Goal: Task Accomplishment & Management: Use online tool/utility

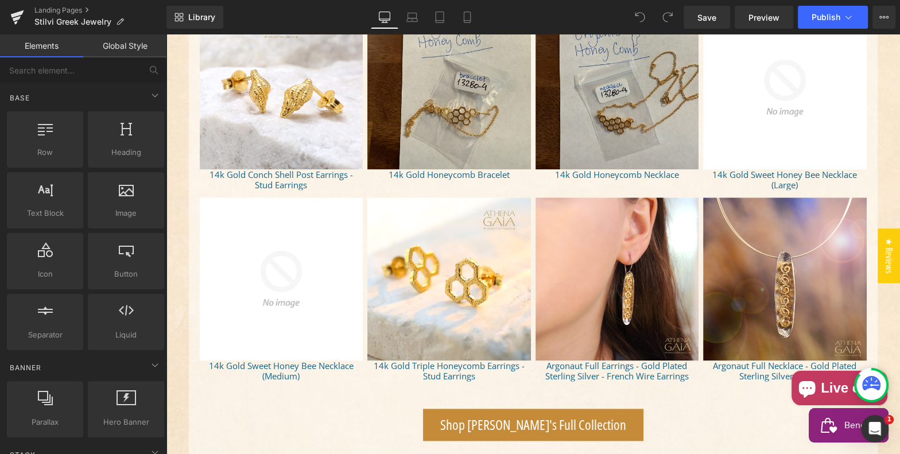
scroll to position [682, 0]
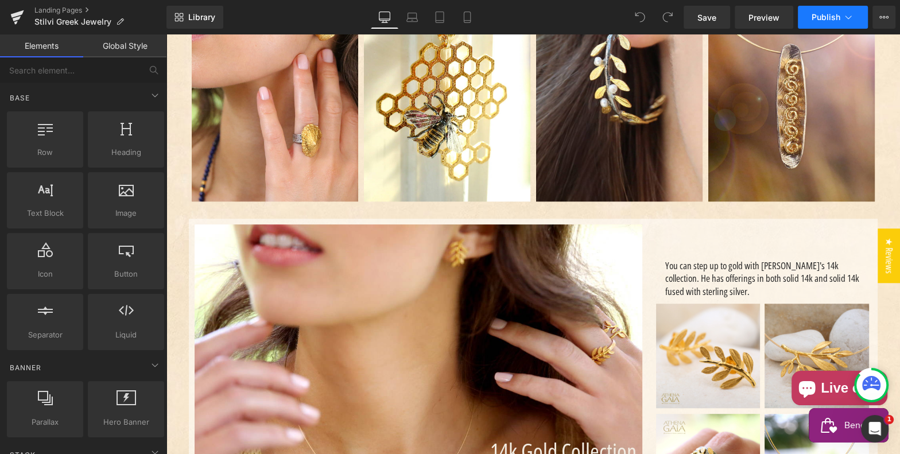
click at [831, 11] on button "Publish" at bounding box center [833, 17] width 70 height 23
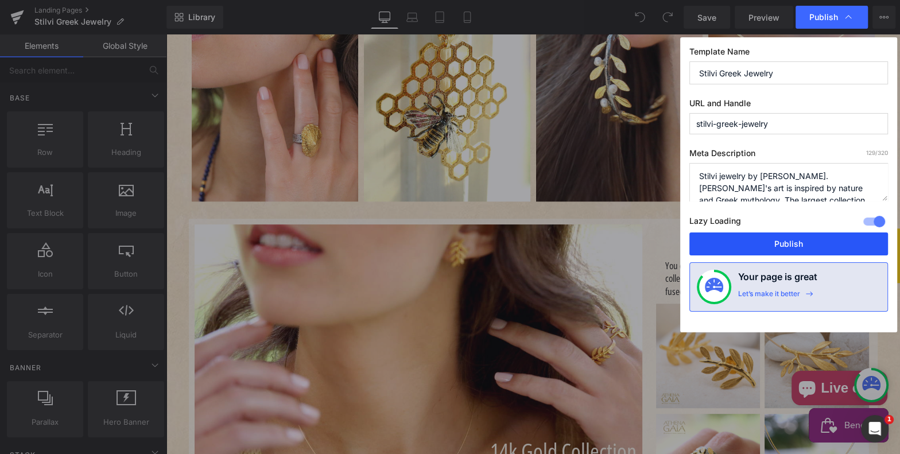
drag, startPoint x: 791, startPoint y: 242, endPoint x: 590, endPoint y: 204, distance: 205.0
click at [791, 242] on button "Publish" at bounding box center [789, 244] width 199 height 23
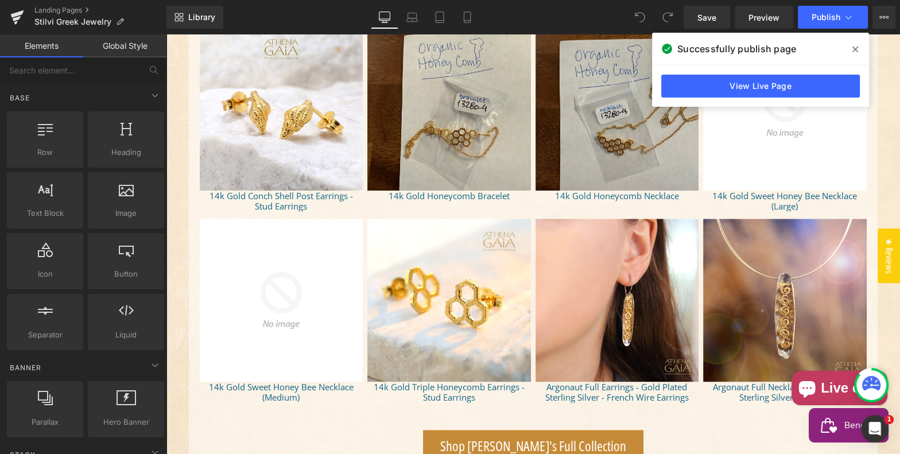
scroll to position [1270, 0]
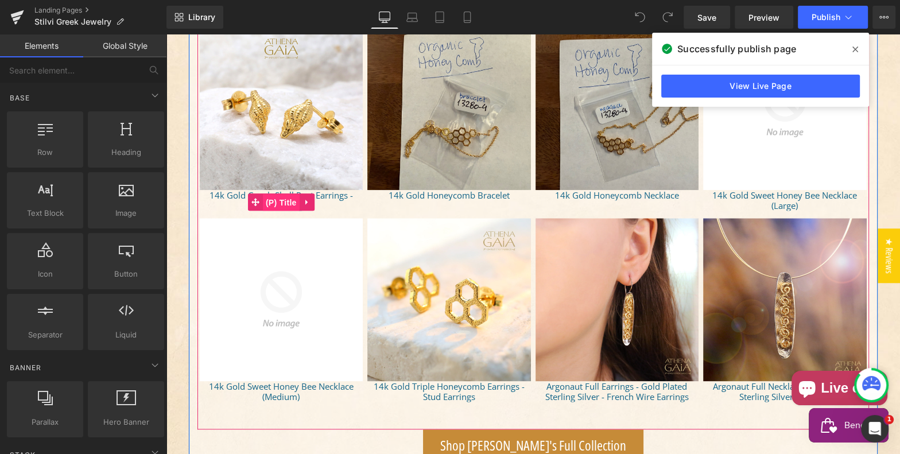
click at [283, 199] on span "(P) Title" at bounding box center [281, 202] width 37 height 17
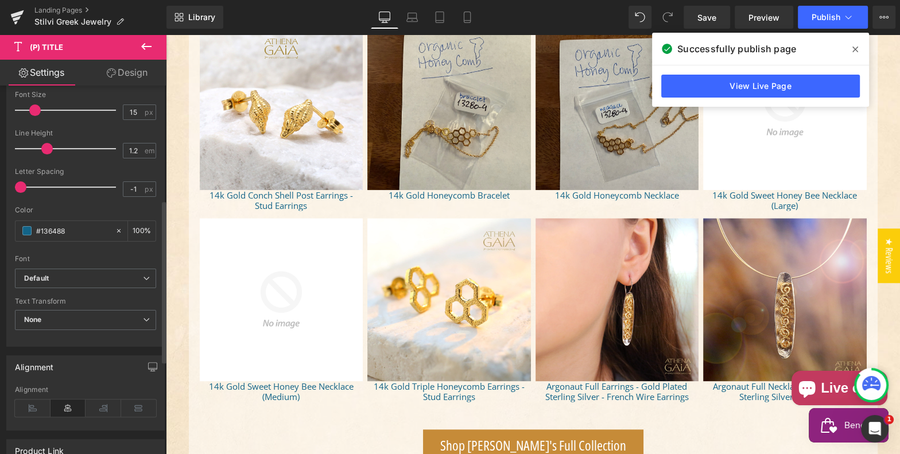
scroll to position [261, 0]
click at [101, 272] on b "Default" at bounding box center [83, 277] width 119 height 10
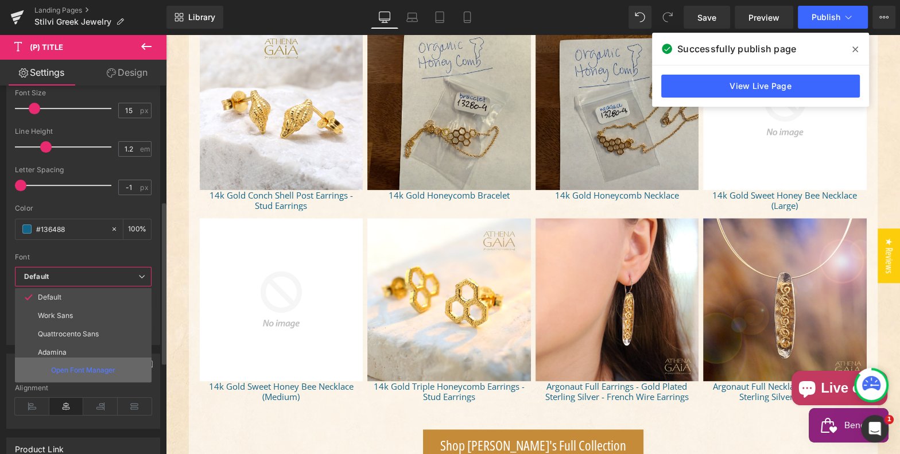
click at [89, 365] on p "Open Font Manager" at bounding box center [83, 370] width 64 height 10
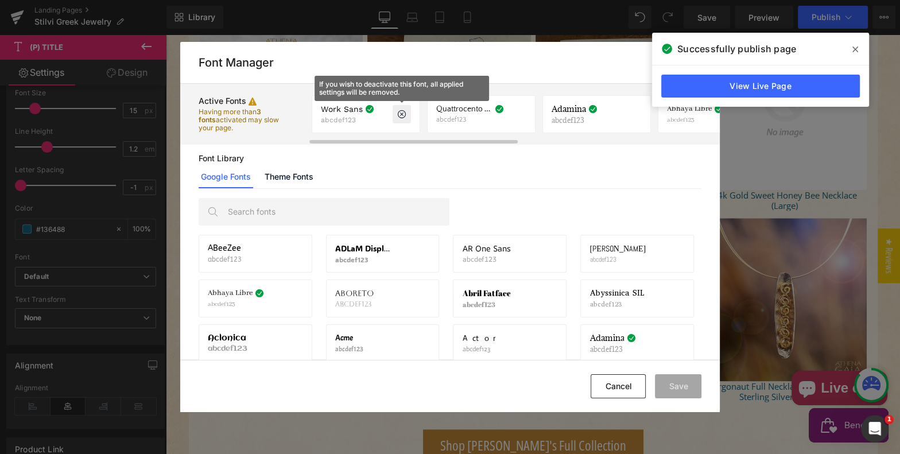
click at [401, 115] on icon at bounding box center [401, 114] width 9 height 9
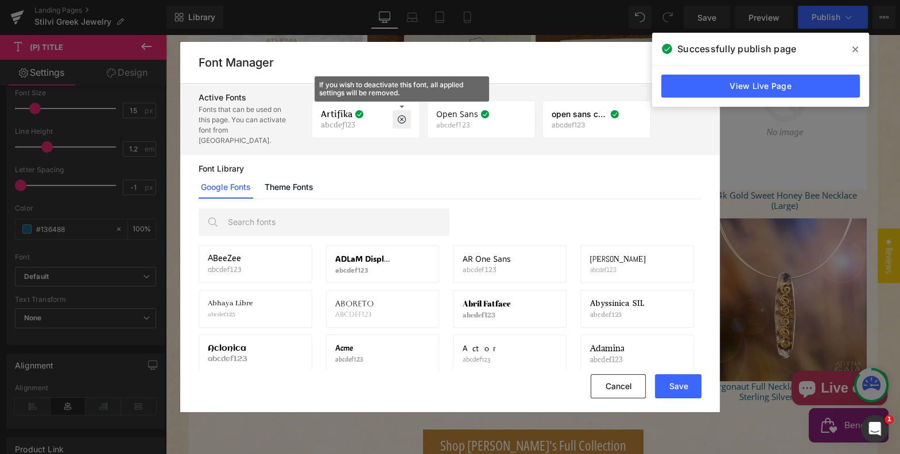
click at [401, 115] on icon at bounding box center [401, 119] width 9 height 9
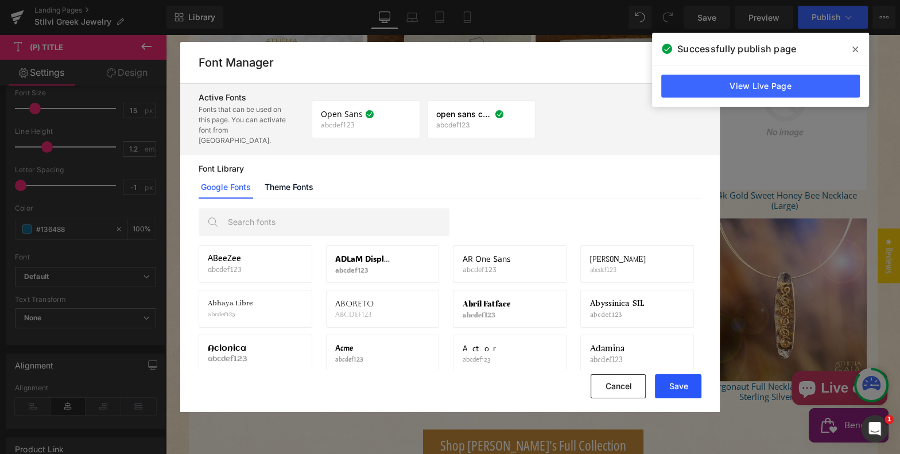
click at [678, 384] on button "Save" at bounding box center [678, 386] width 47 height 24
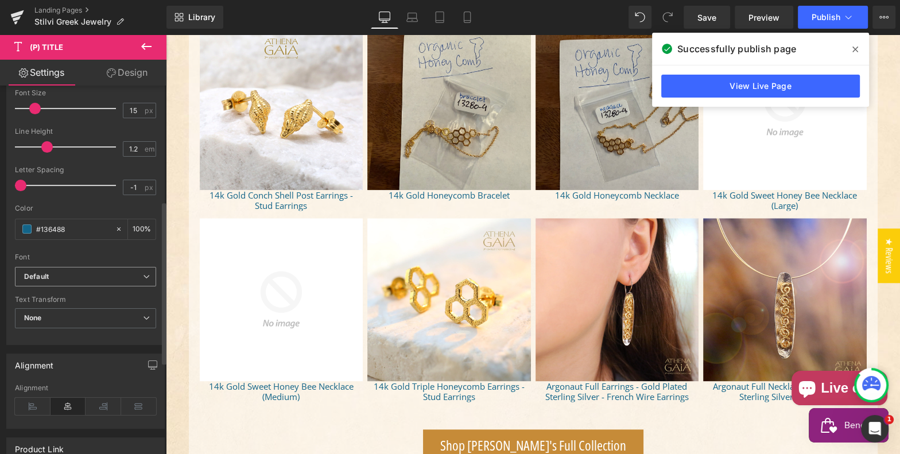
click at [73, 272] on b "Default" at bounding box center [83, 277] width 119 height 10
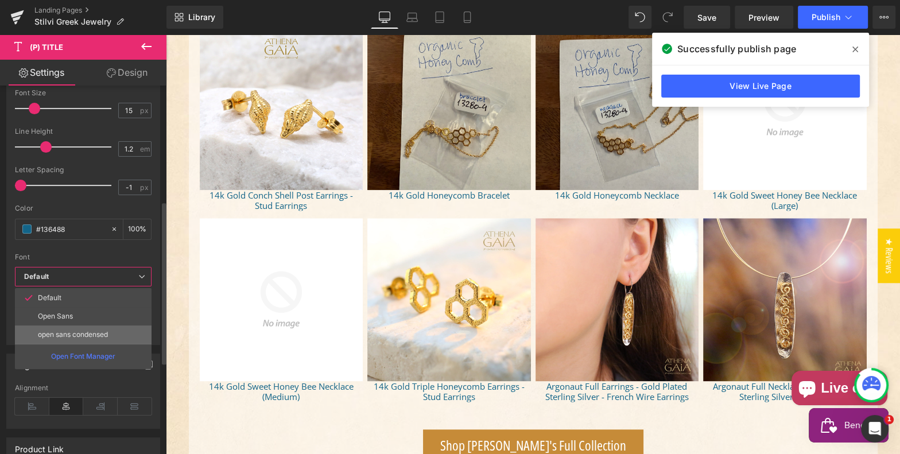
click at [78, 331] on p "open sans condensed" at bounding box center [73, 335] width 70 height 8
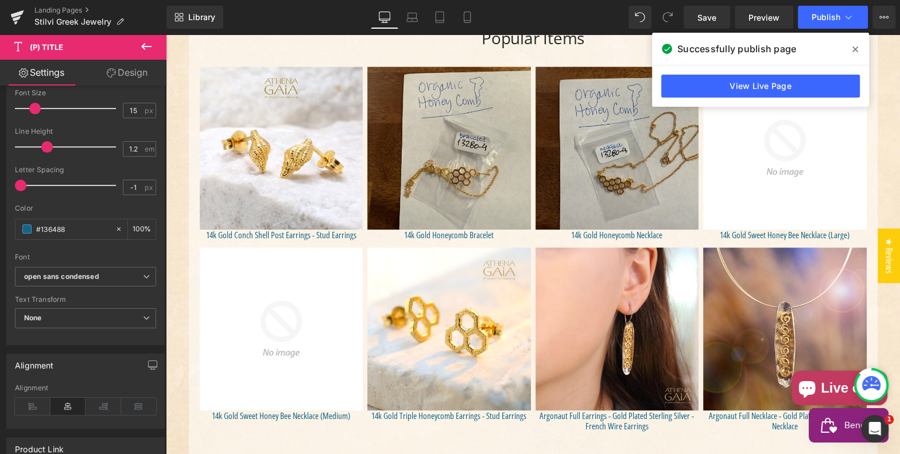
scroll to position [1233, 0]
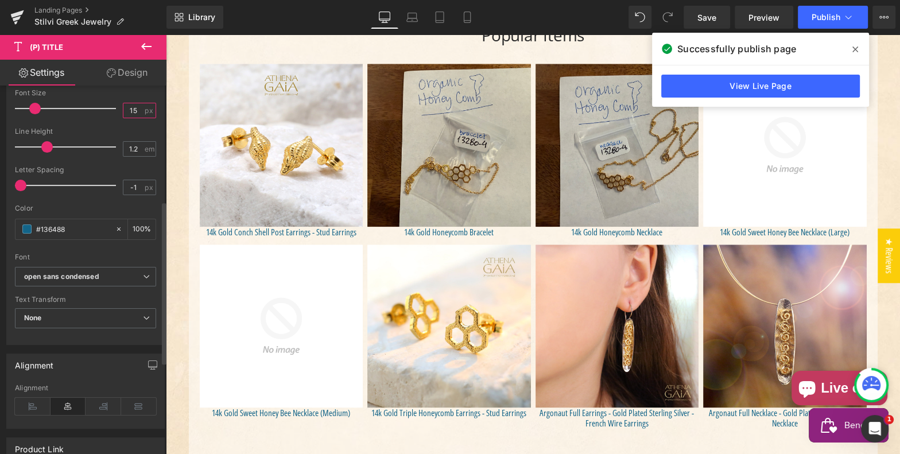
click at [129, 109] on input "15" at bounding box center [133, 110] width 20 height 14
type input "14"
click at [830, 18] on span "Publish" at bounding box center [826, 17] width 29 height 9
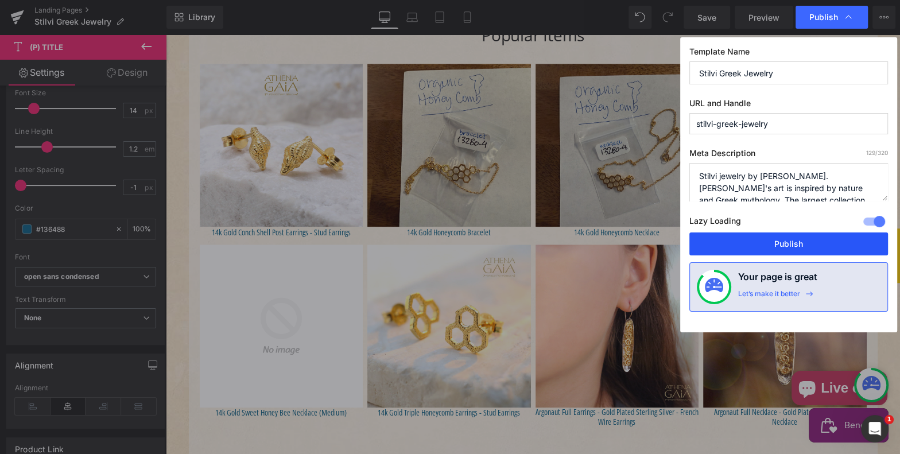
click at [788, 247] on button "Publish" at bounding box center [789, 244] width 199 height 23
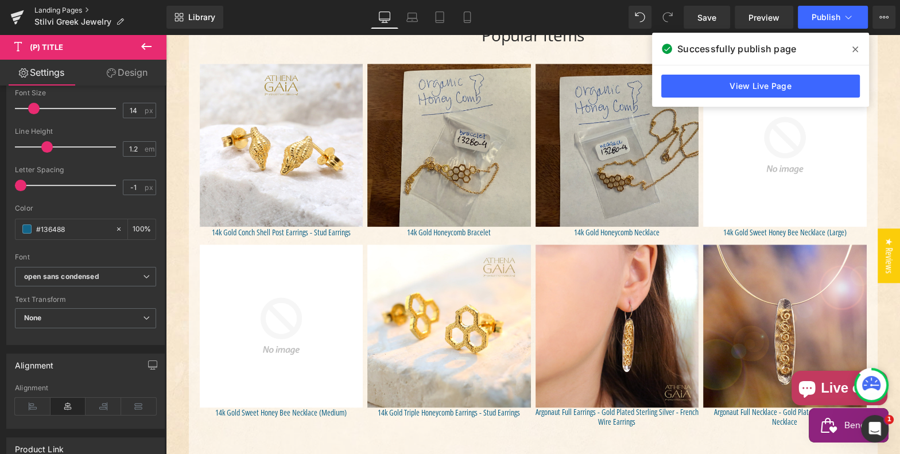
click at [54, 10] on link "Landing Pages" at bounding box center [100, 10] width 132 height 9
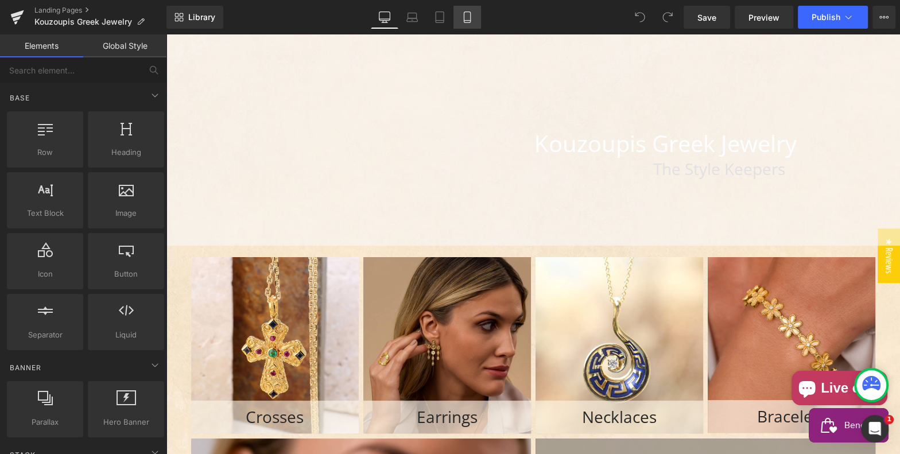
click at [466, 20] on icon at bounding box center [467, 16] width 11 height 11
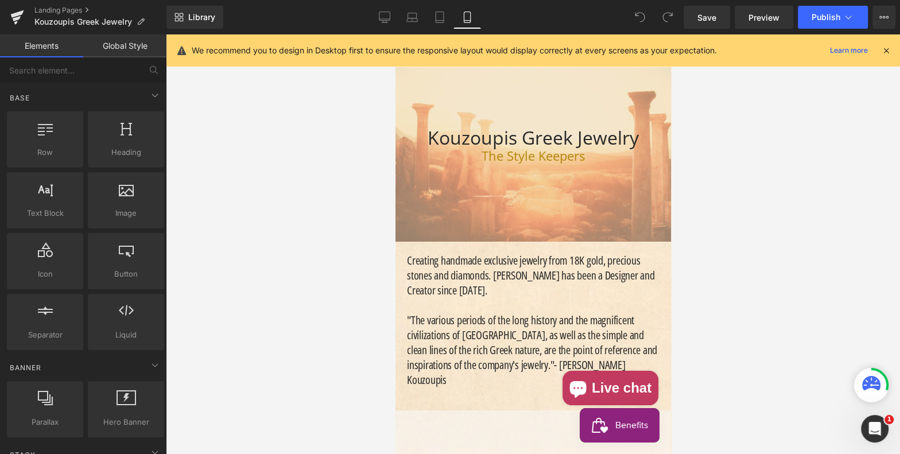
scroll to position [78, 0]
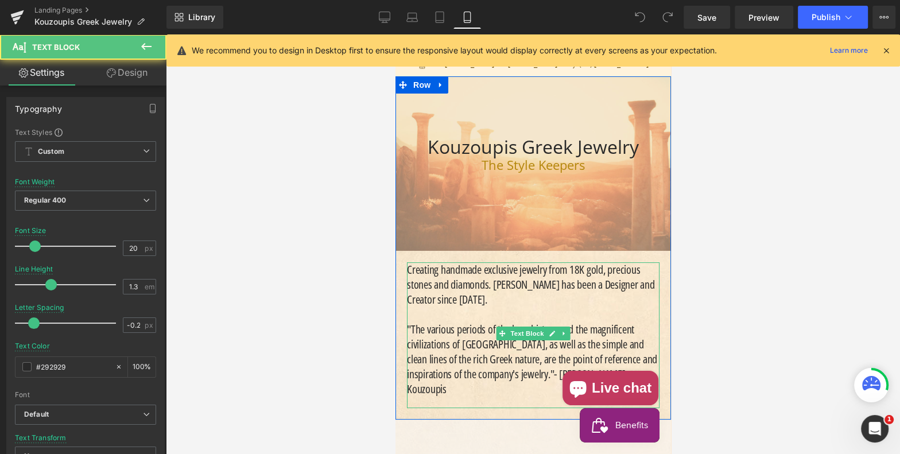
click at [437, 285] on p "Creating handmade exclusive jewelry from 18K gold, precious stones and diamonds…" at bounding box center [533, 284] width 253 height 45
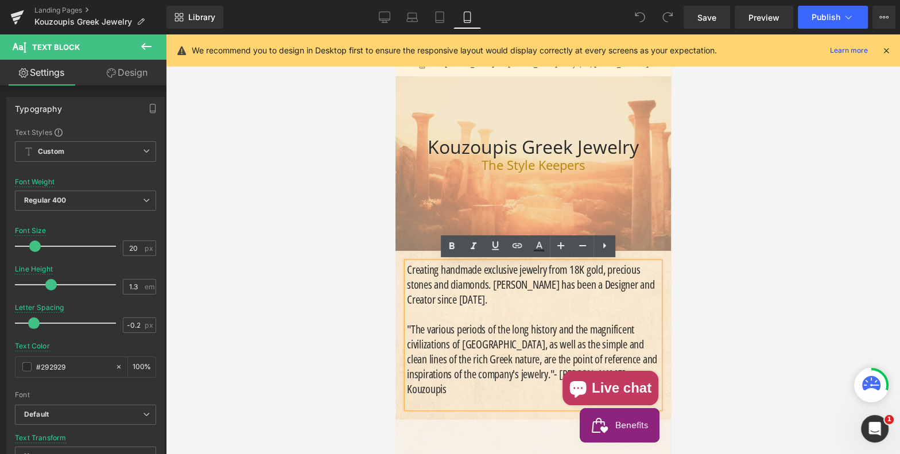
click at [128, 71] on link "Design" at bounding box center [127, 73] width 83 height 26
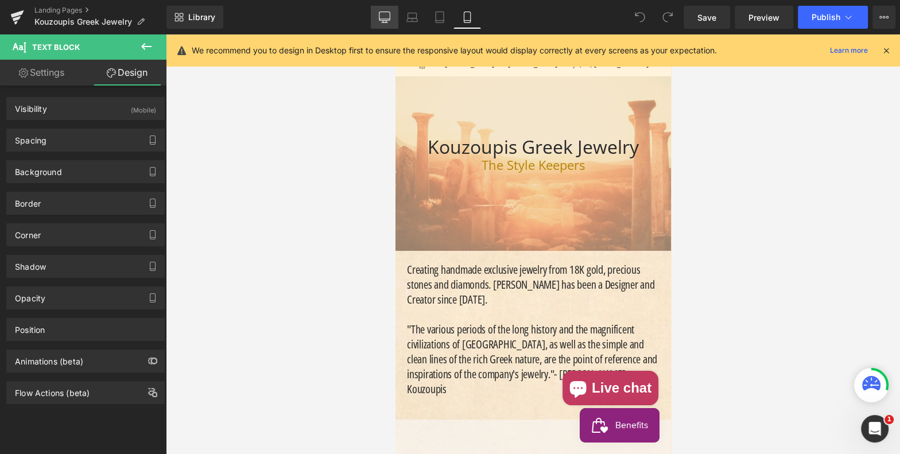
click at [390, 16] on icon at bounding box center [385, 16] width 11 height 9
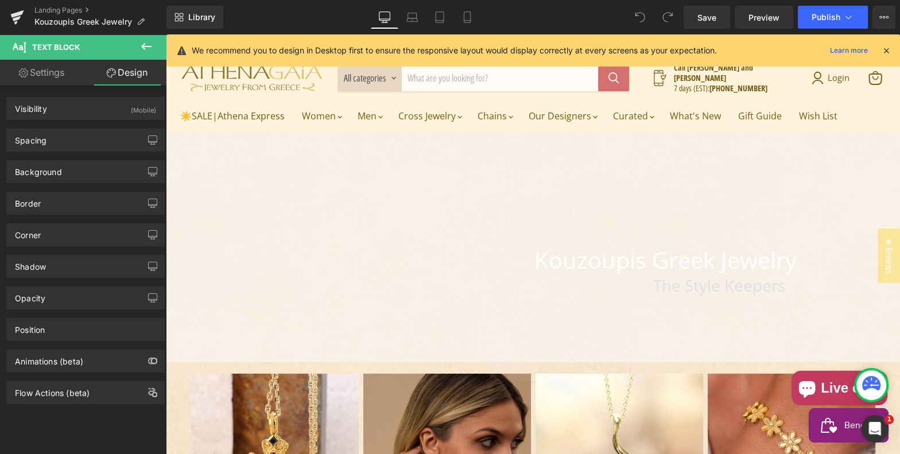
scroll to position [0, 0]
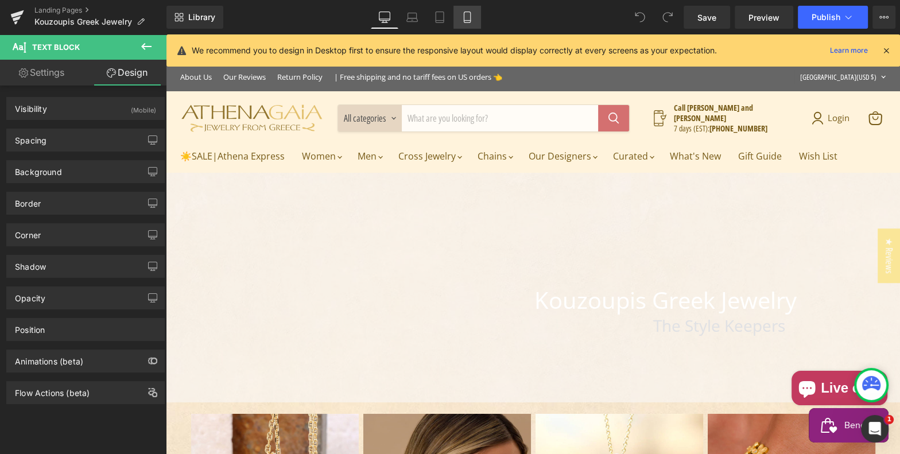
click at [470, 17] on icon at bounding box center [467, 17] width 6 height 11
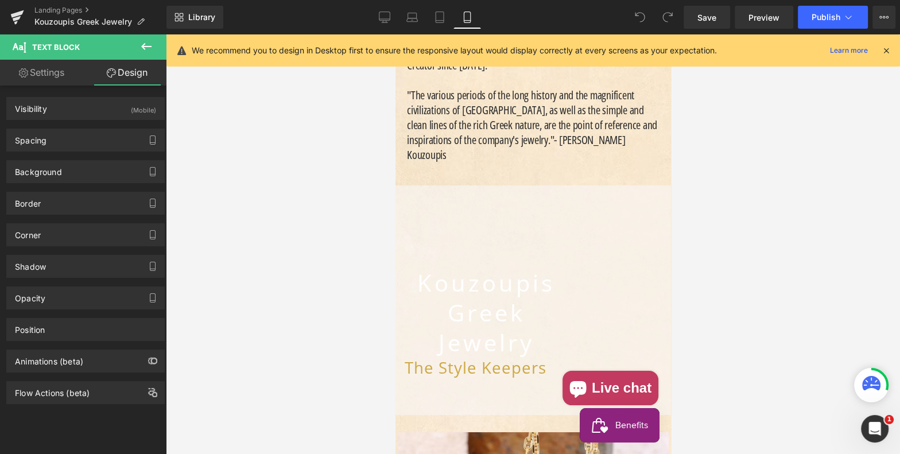
scroll to position [328, 0]
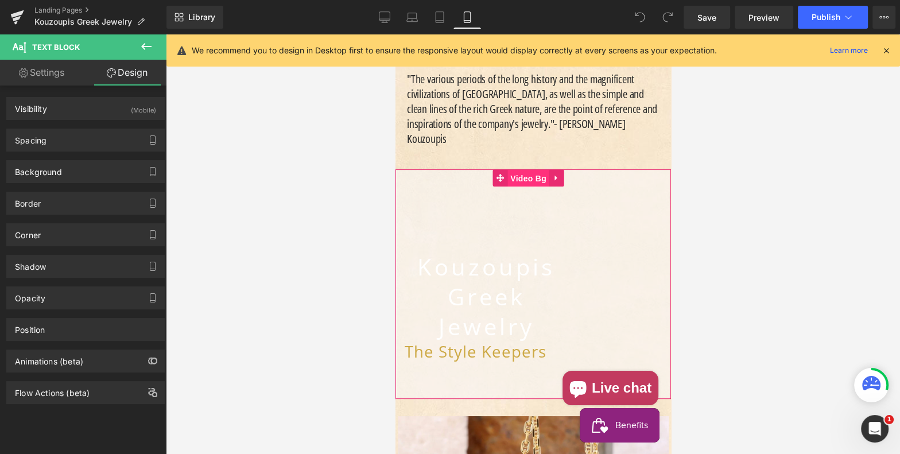
click at [529, 170] on span "Video Bg" at bounding box center [528, 178] width 42 height 17
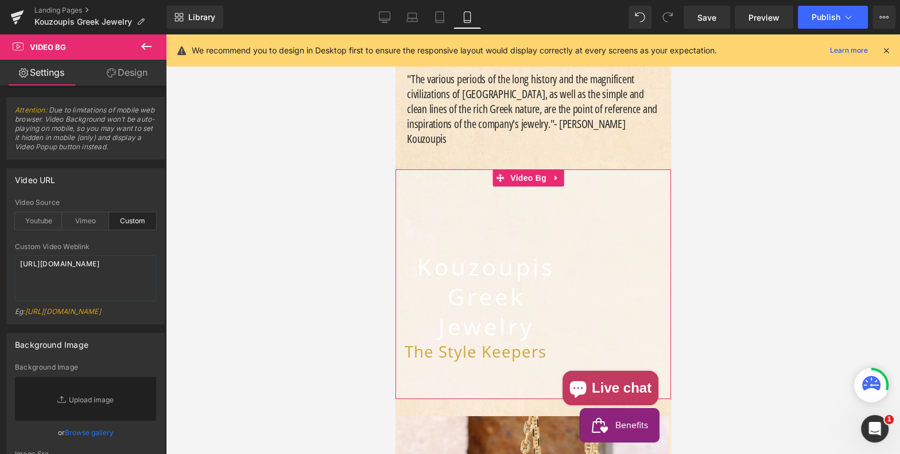
click at [126, 72] on link "Design" at bounding box center [127, 73] width 83 height 26
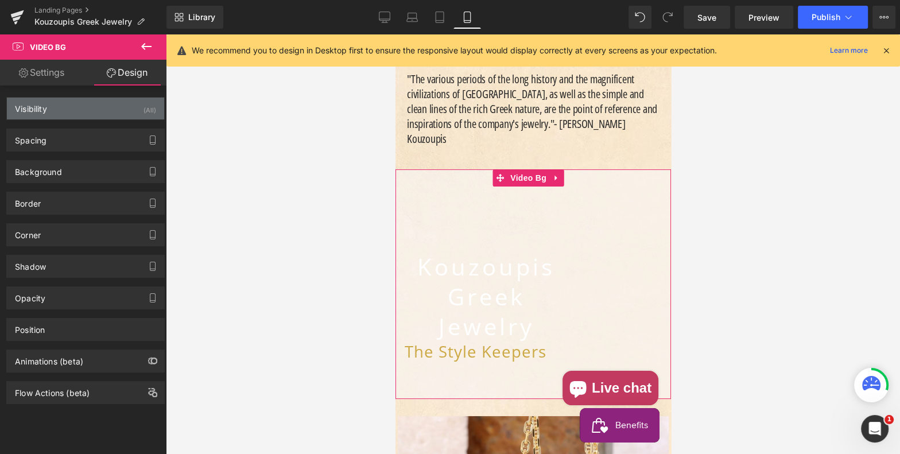
click at [114, 114] on div "Visibility (All)" at bounding box center [85, 109] width 157 height 22
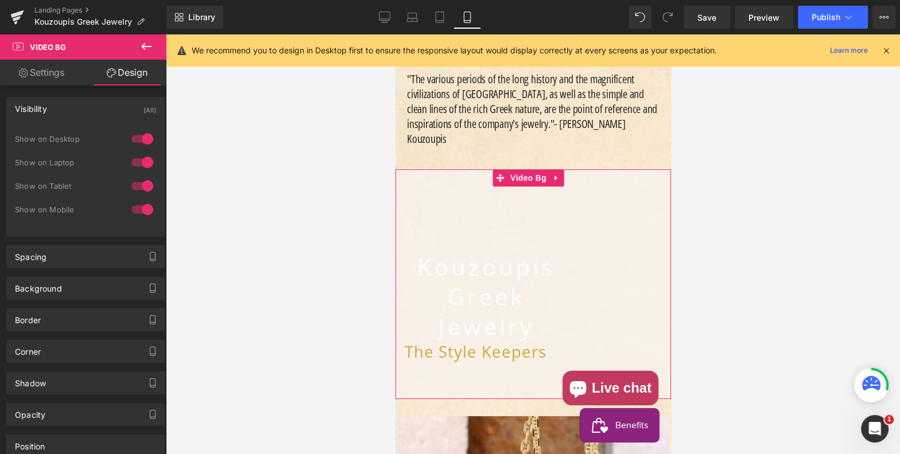
click at [138, 204] on div at bounding box center [143, 209] width 28 height 18
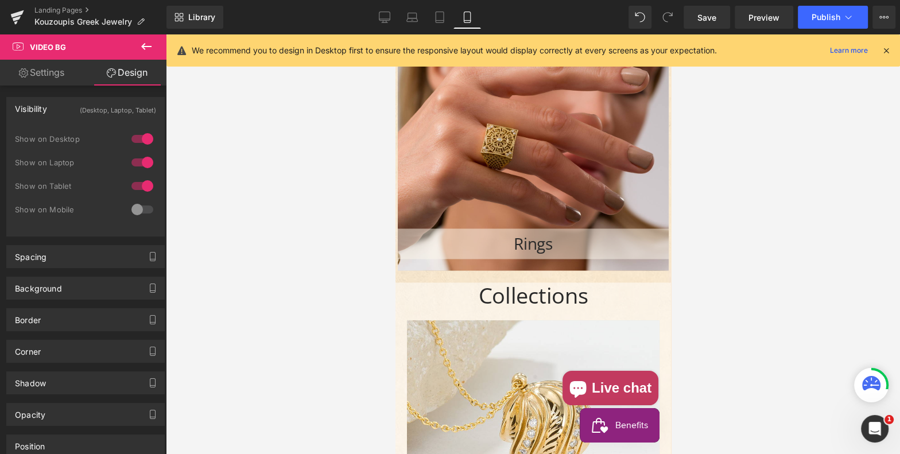
scroll to position [1542, 0]
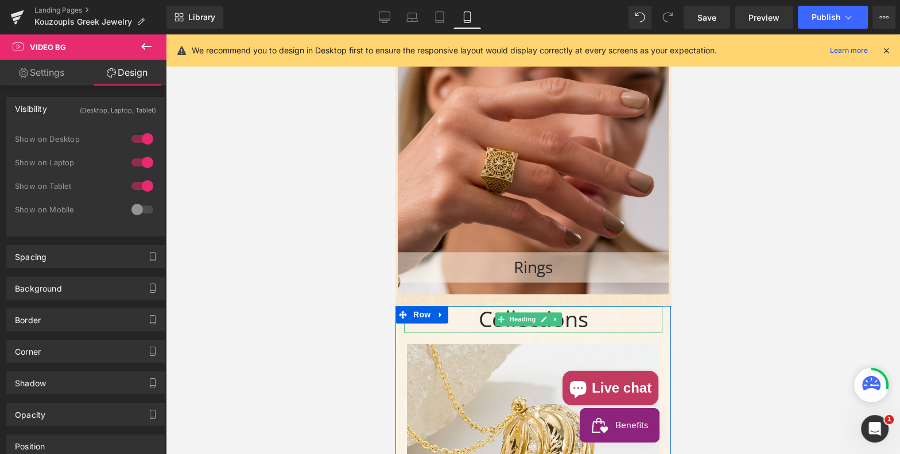
click at [471, 306] on h1 "Collections" at bounding box center [533, 319] width 258 height 26
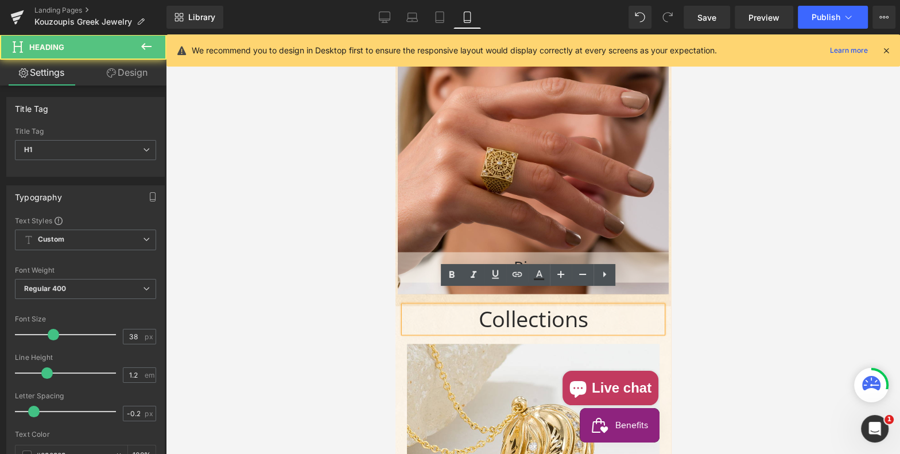
click at [471, 306] on h1 "Collections" at bounding box center [533, 319] width 258 height 26
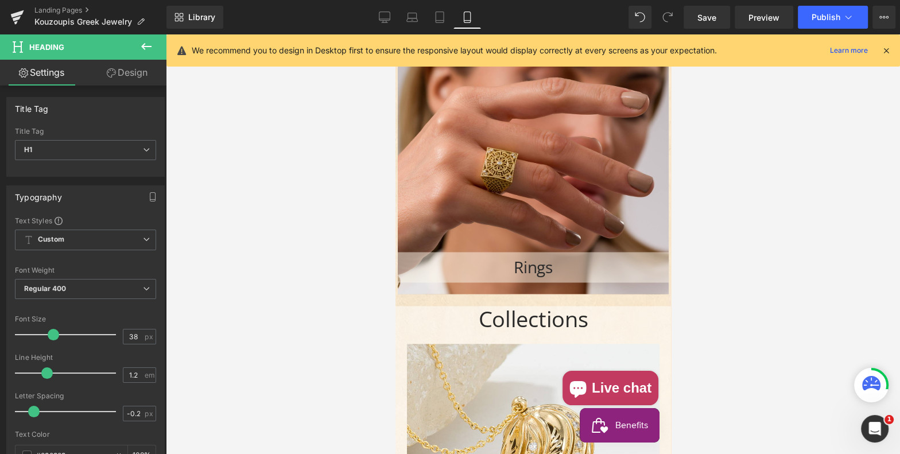
click at [119, 75] on link "Design" at bounding box center [127, 73] width 83 height 26
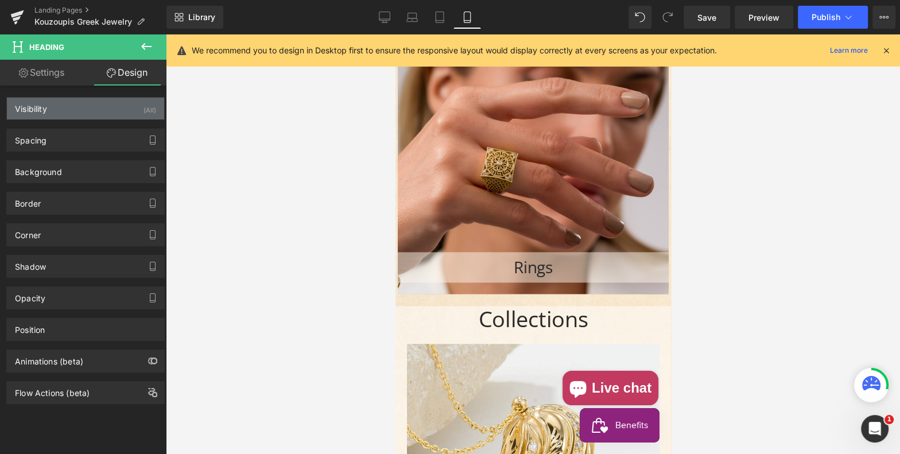
click at [107, 113] on div "Visibility (All)" at bounding box center [85, 109] width 157 height 22
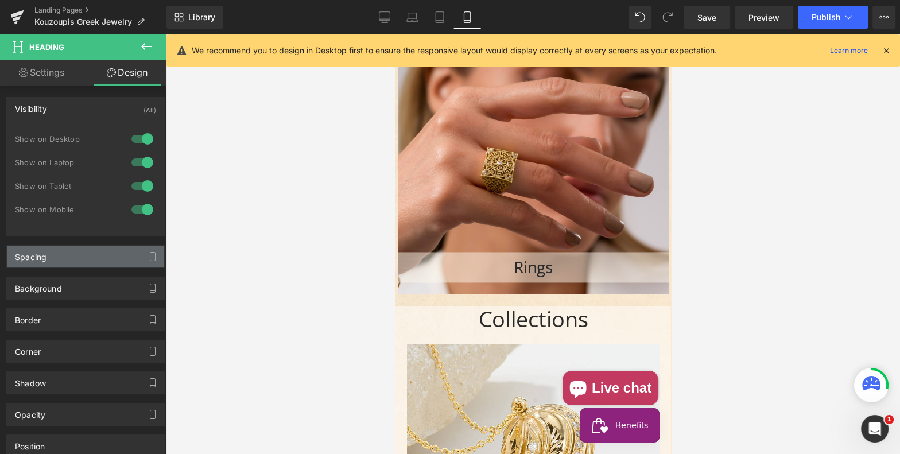
click at [57, 258] on div "Spacing" at bounding box center [85, 257] width 157 height 22
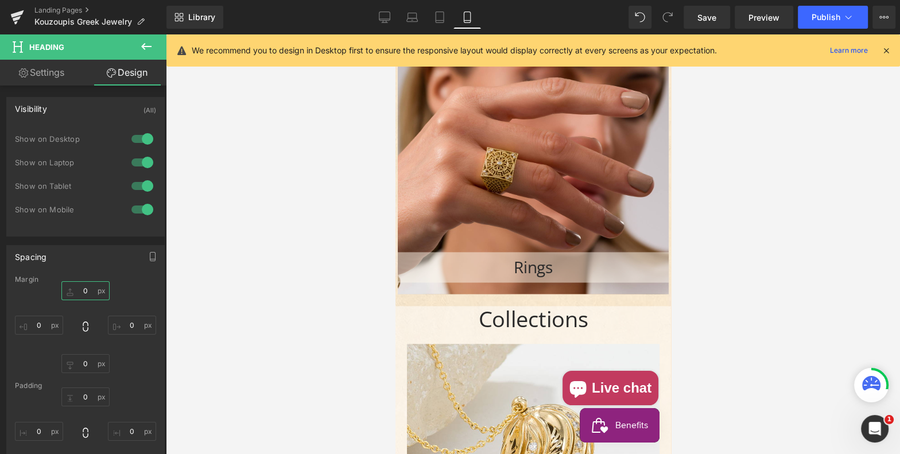
click at [80, 285] on input "0" at bounding box center [85, 290] width 48 height 19
type input "40"
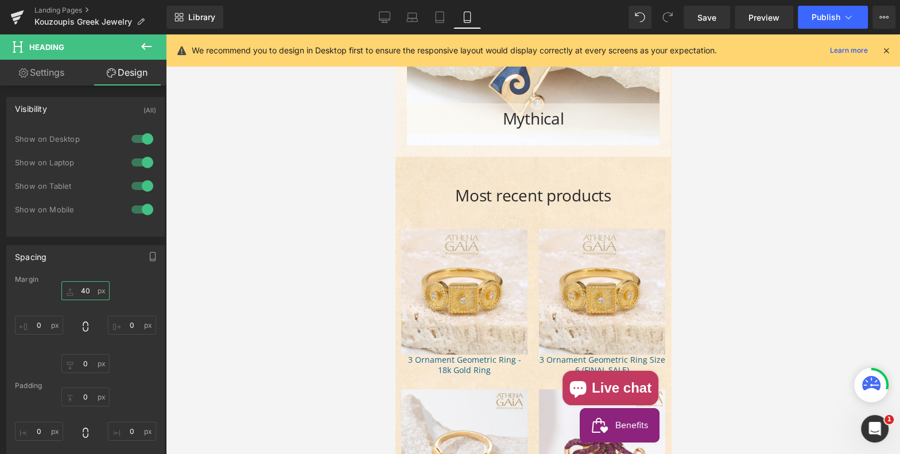
scroll to position [4459, 0]
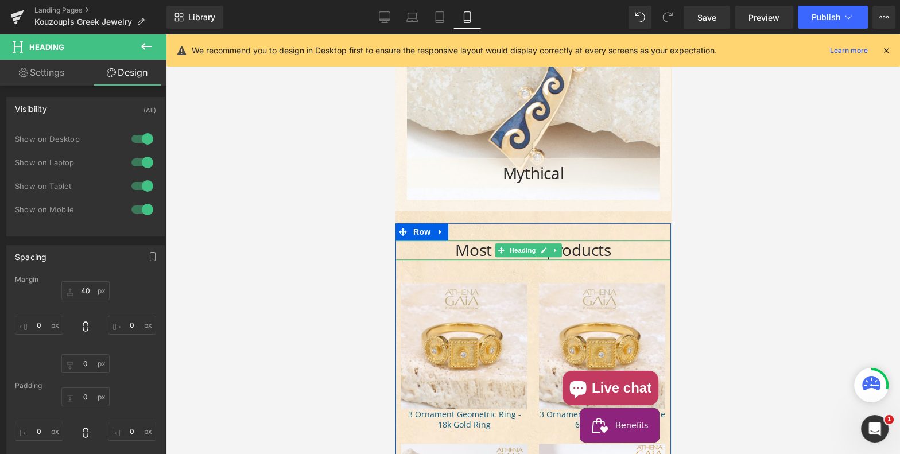
click at [465, 241] on h2 "Most recent products" at bounding box center [533, 251] width 276 height 20
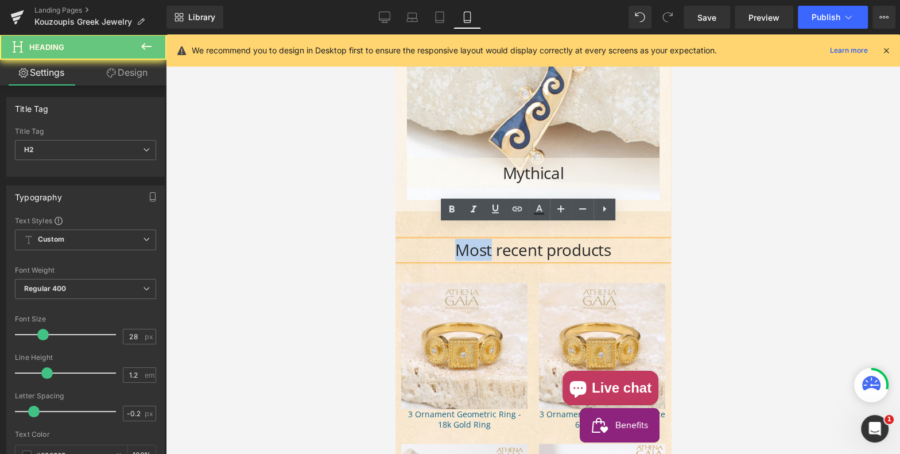
click at [465, 241] on h2 "Most recent products" at bounding box center [533, 251] width 276 height 20
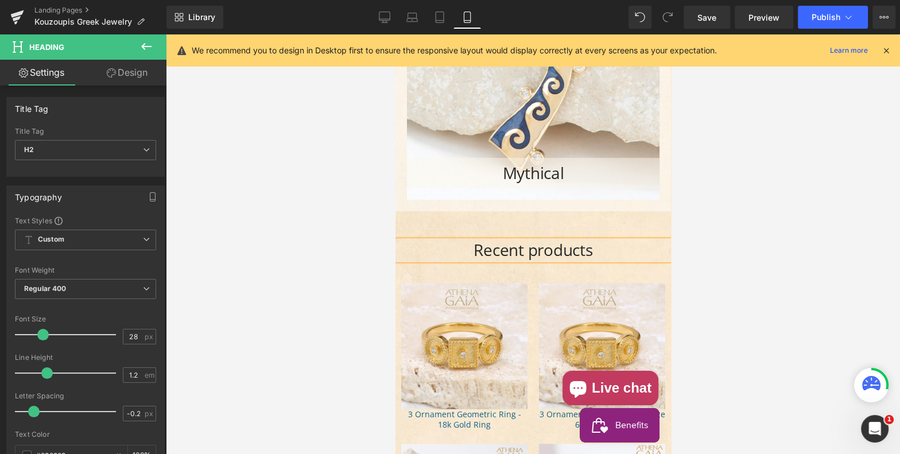
click at [538, 241] on h2 "Recent products" at bounding box center [533, 251] width 276 height 20
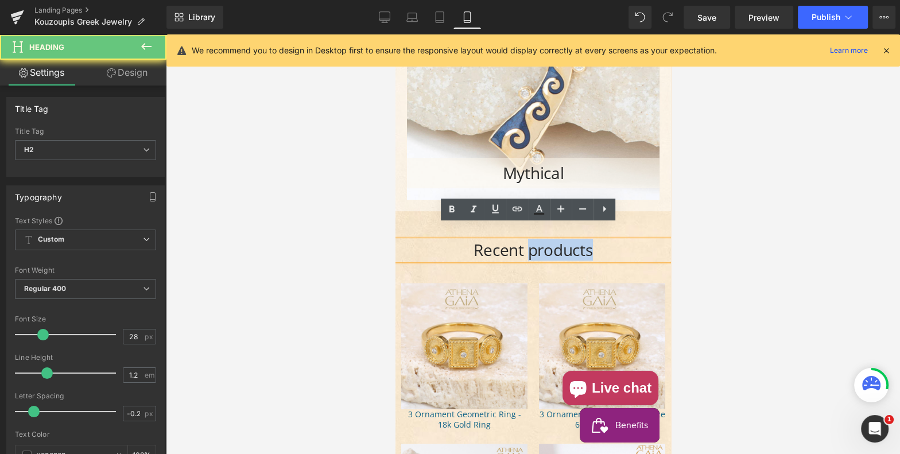
click at [538, 241] on h2 "Recent products" at bounding box center [533, 251] width 276 height 20
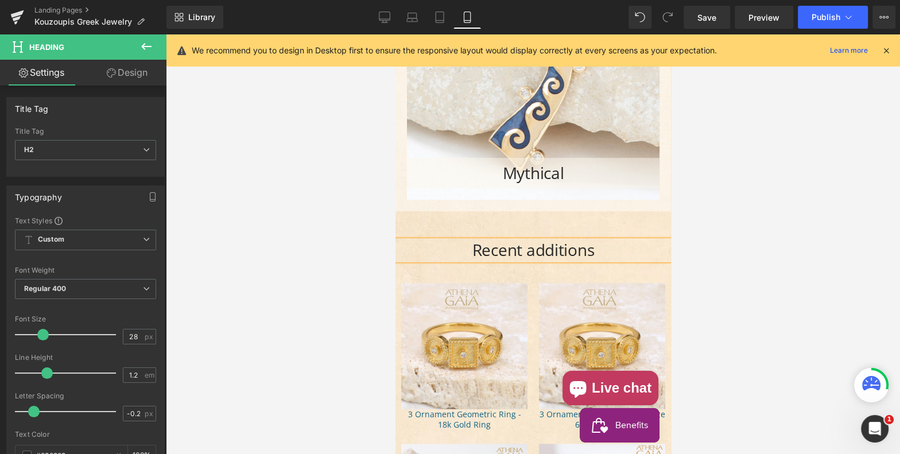
click at [326, 194] on div at bounding box center [533, 244] width 734 height 420
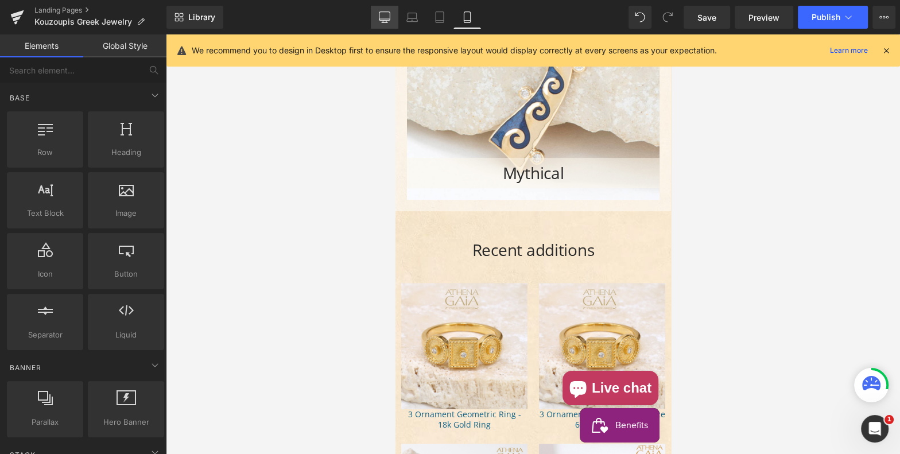
click at [391, 16] on link "Desktop" at bounding box center [385, 17] width 28 height 23
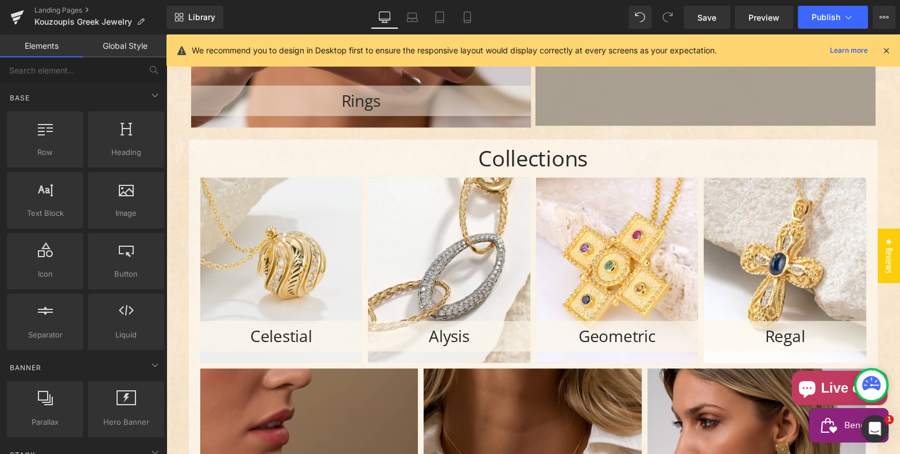
scroll to position [756, 0]
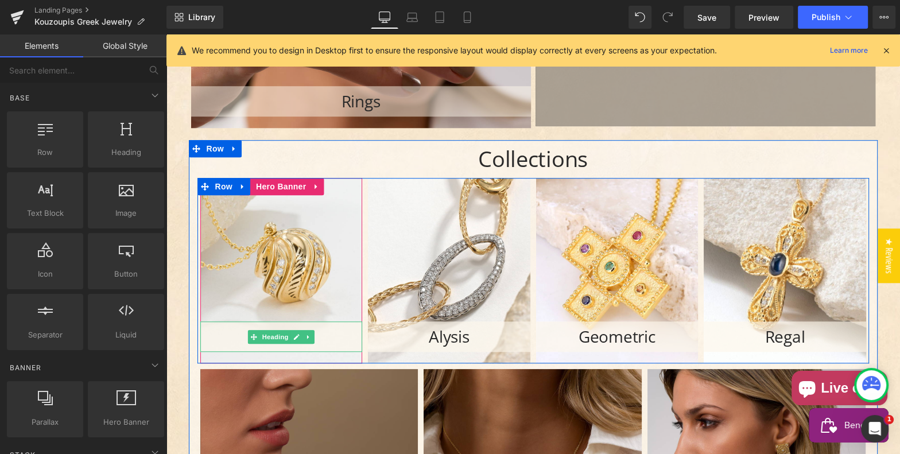
click at [328, 331] on h2 "Celestial" at bounding box center [281, 337] width 162 height 20
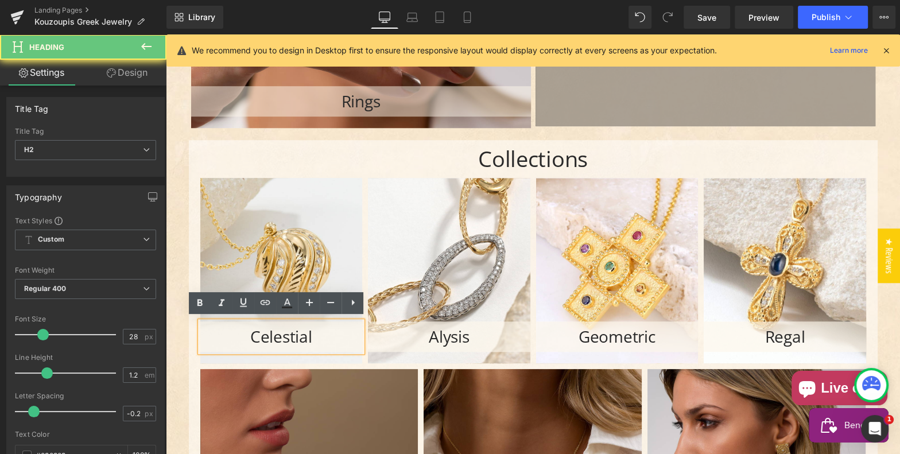
click at [322, 332] on h2 "Celestial" at bounding box center [281, 337] width 162 height 20
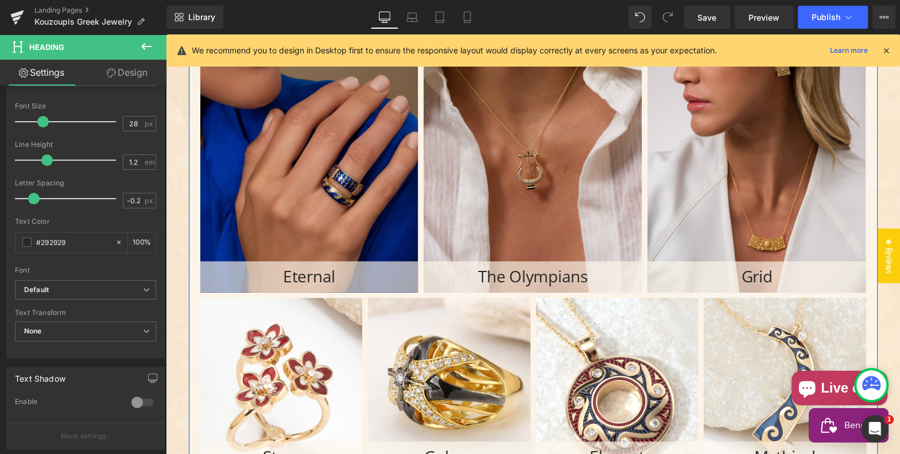
scroll to position [1141, 0]
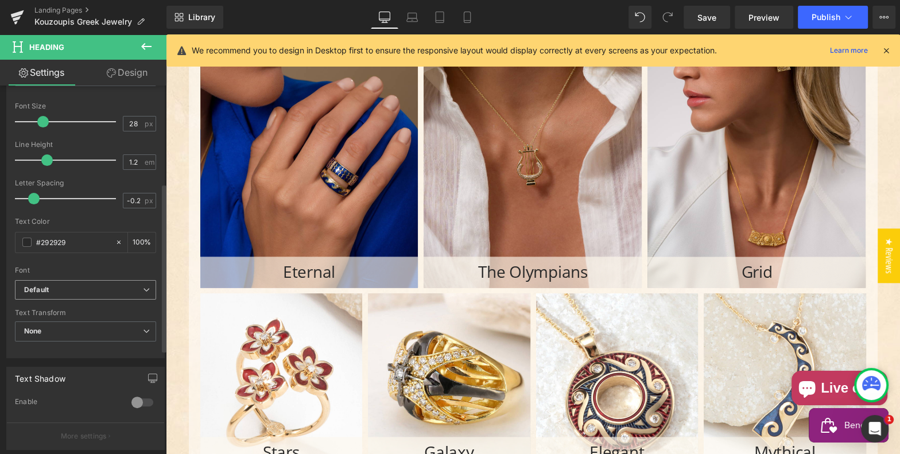
click at [72, 285] on b "Default" at bounding box center [83, 290] width 119 height 10
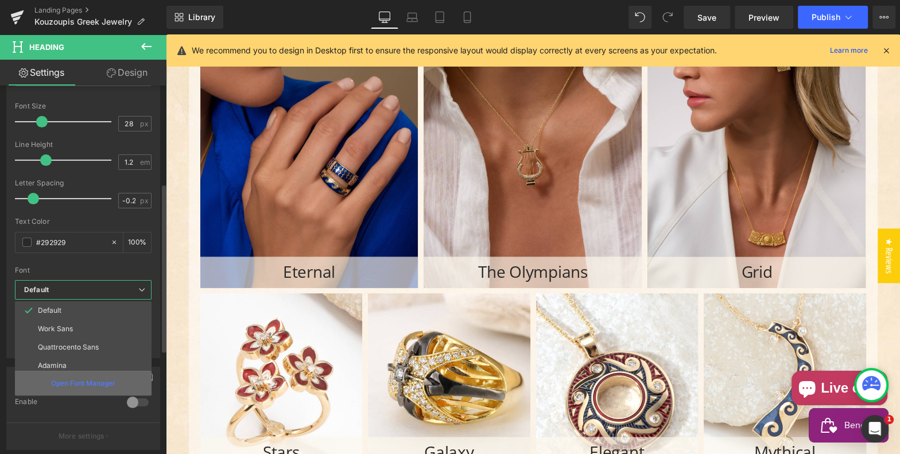
click at [72, 379] on p "Open Font Manager" at bounding box center [83, 383] width 64 height 10
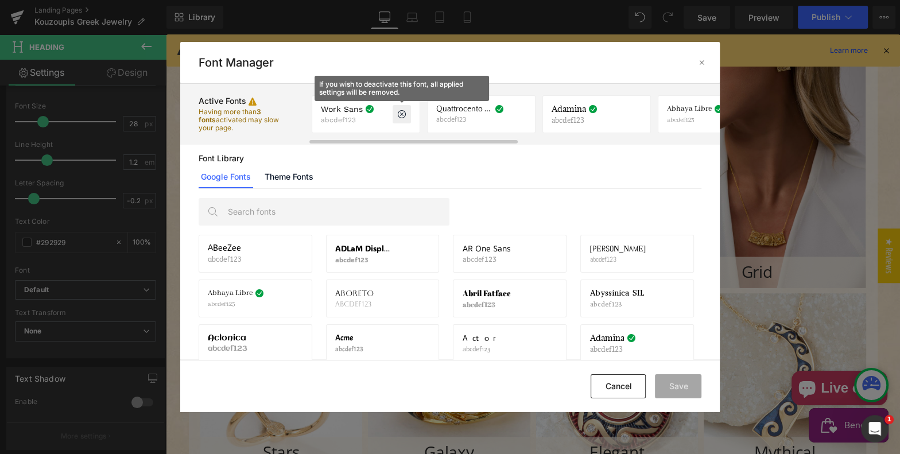
click at [400, 112] on icon at bounding box center [401, 114] width 9 height 9
click at [400, 113] on icon at bounding box center [401, 114] width 9 height 9
click at [398, 113] on icon at bounding box center [401, 114] width 9 height 9
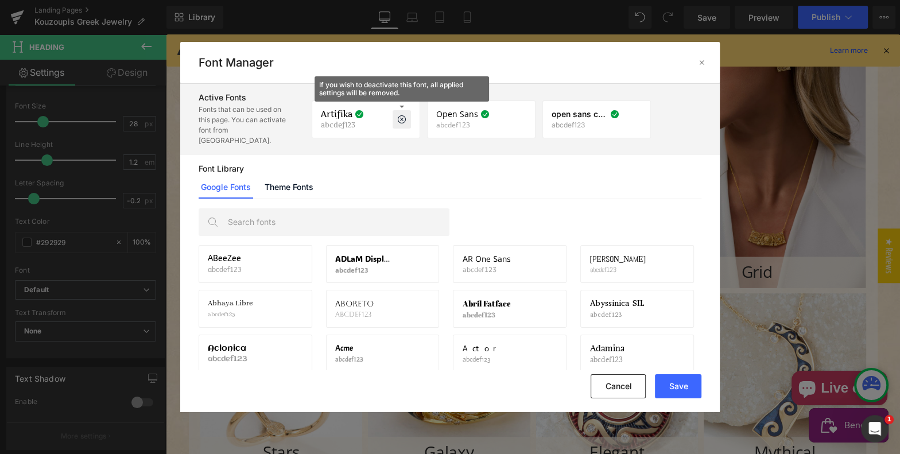
click at [397, 115] on icon at bounding box center [401, 119] width 9 height 9
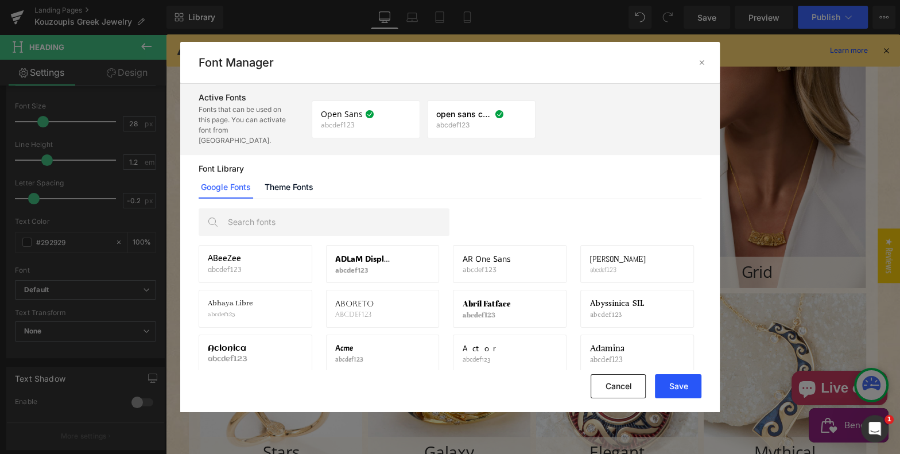
click at [681, 382] on button "Save" at bounding box center [678, 386] width 47 height 24
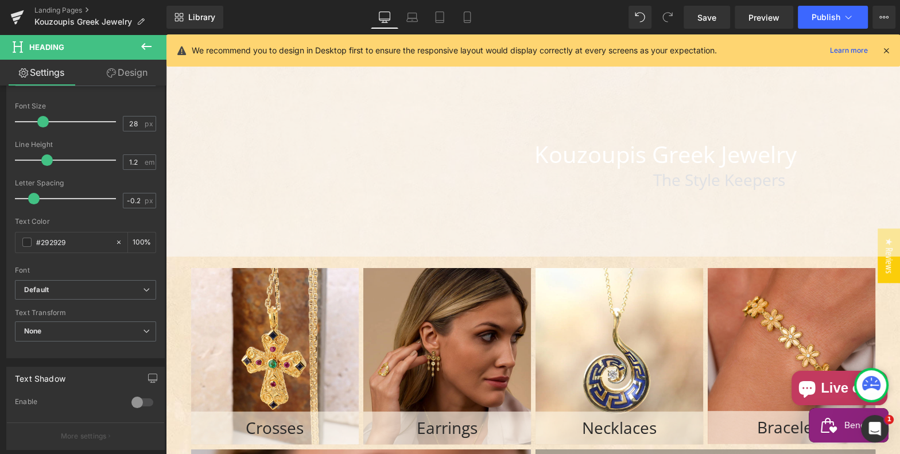
scroll to position [0, 0]
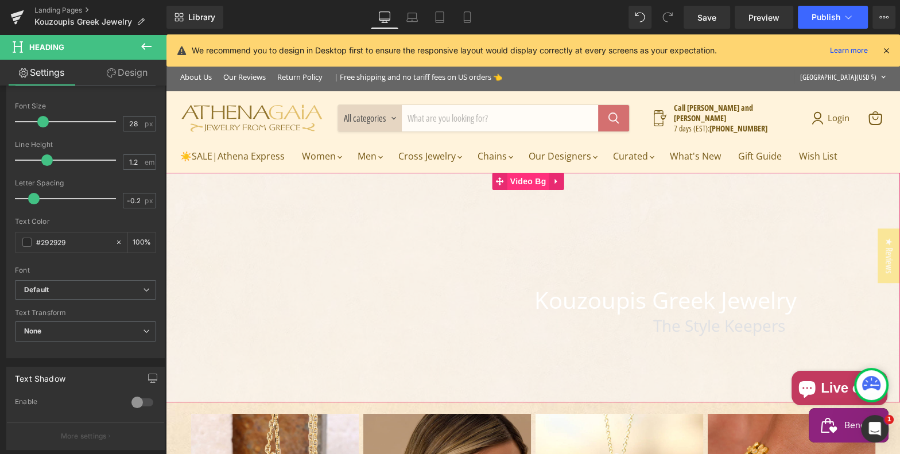
click at [520, 179] on span "Video Bg" at bounding box center [529, 181] width 42 height 17
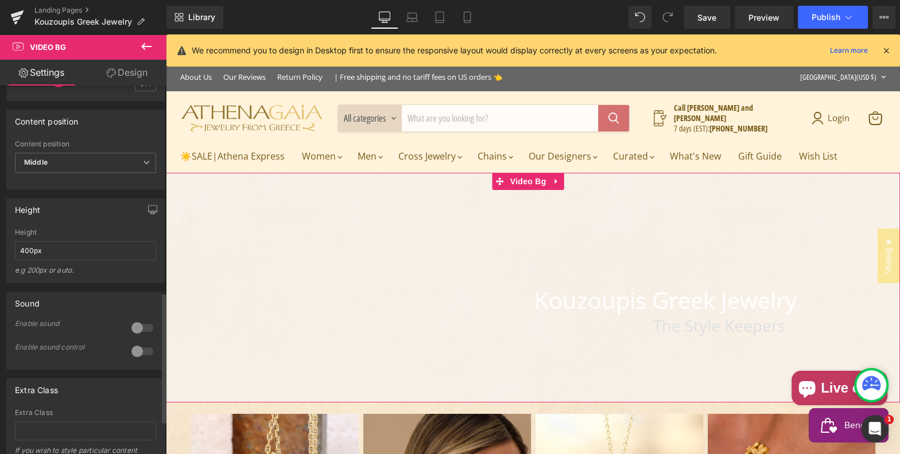
scroll to position [568, 0]
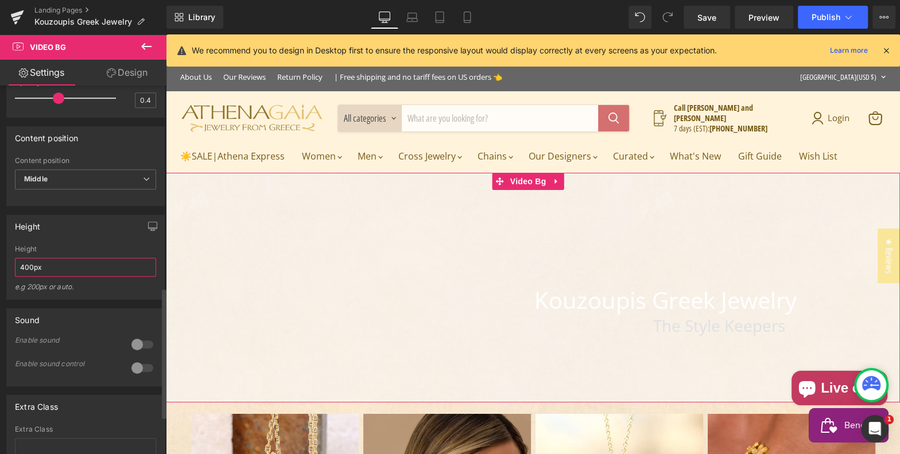
drag, startPoint x: 30, startPoint y: 290, endPoint x: 15, endPoint y: 288, distance: 15.1
click at [15, 277] on input "400px" at bounding box center [85, 267] width 141 height 19
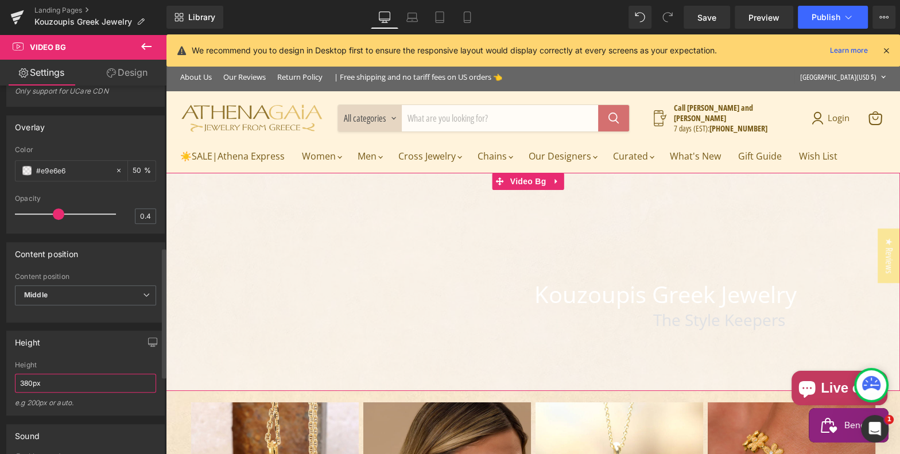
scroll to position [439, 0]
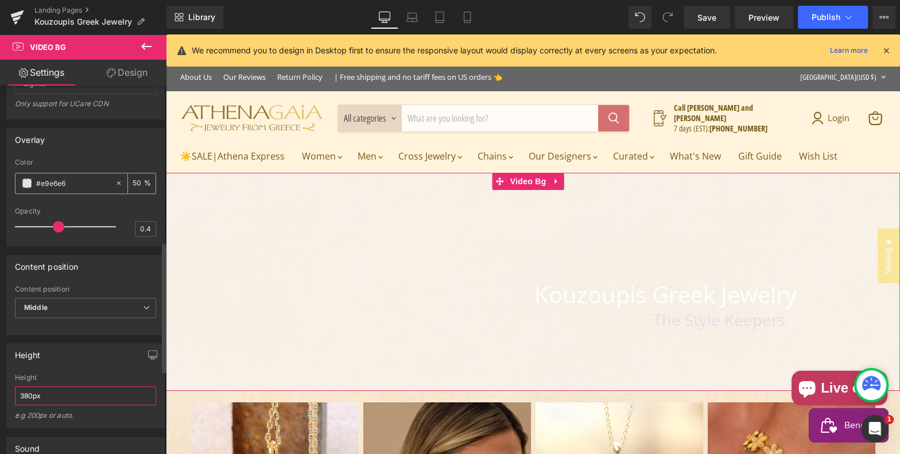
type input "380px"
click at [27, 188] on span at bounding box center [26, 183] width 9 height 9
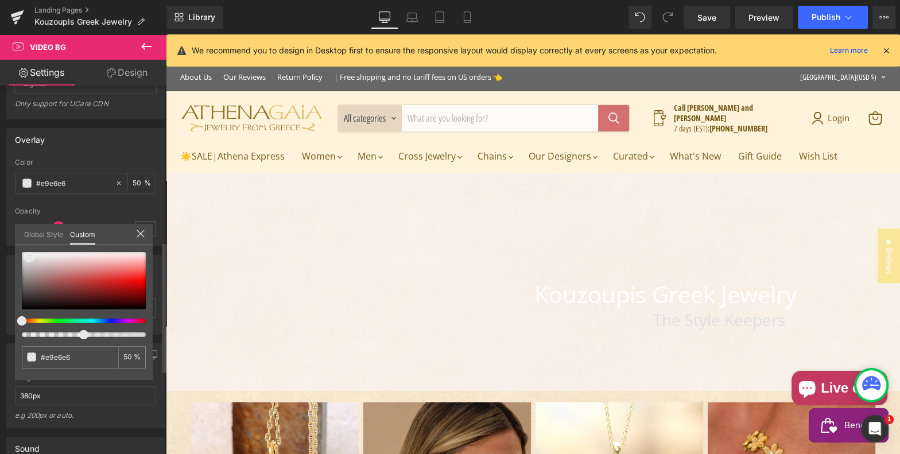
type input "#e9e8e6"
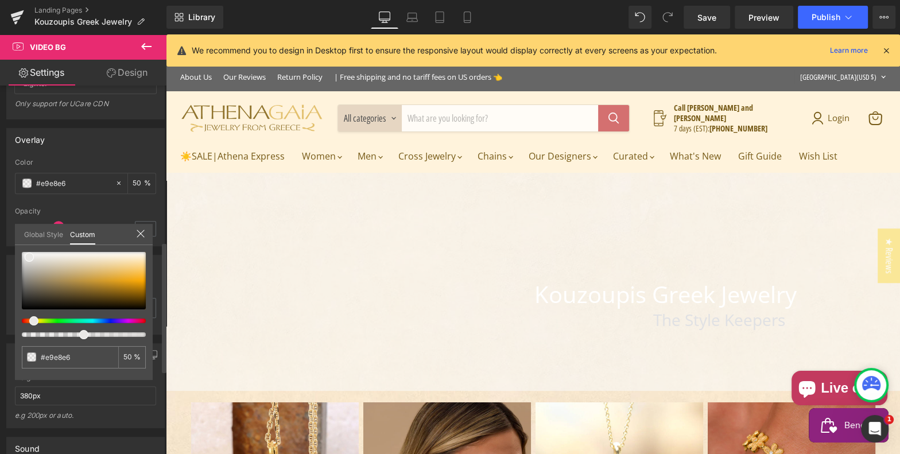
type input "#e9e7e6"
type input "#e9e8e6"
click at [28, 320] on div at bounding box center [79, 321] width 124 height 5
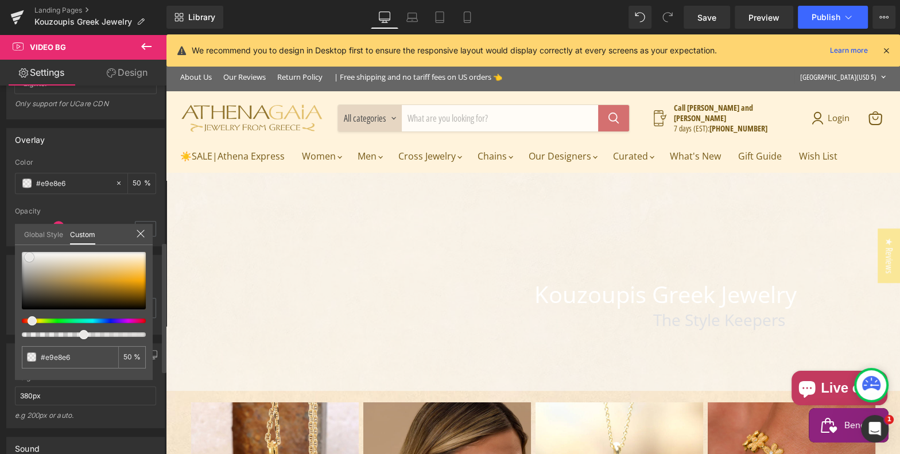
type input "#ccb993"
type input "#cdb992"
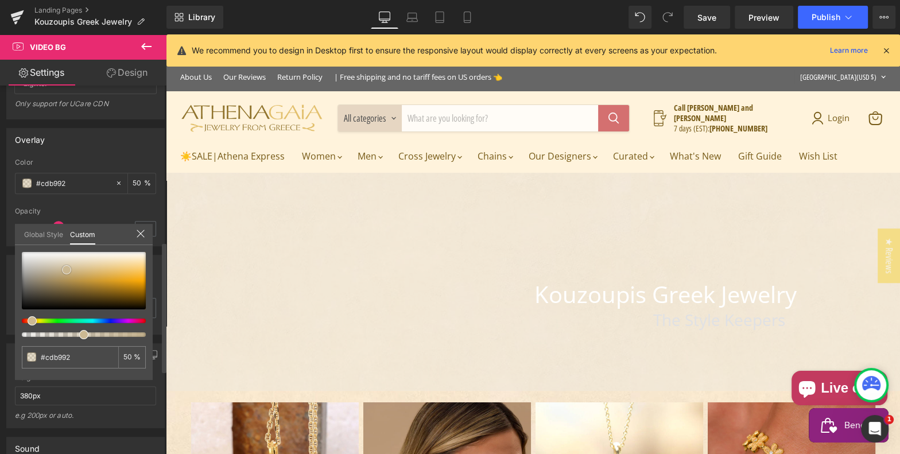
type input "#d0ba8f"
type input "#d1bb8e"
type input "#d4bc8b"
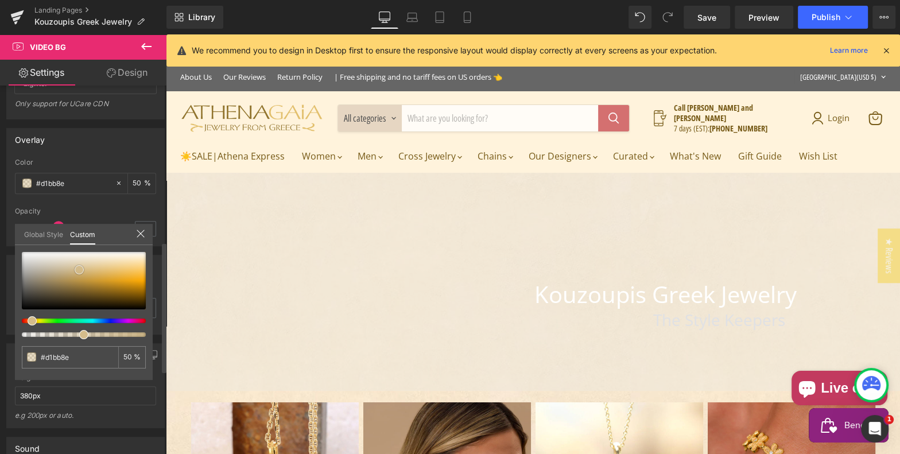
type input "#d4bc8b"
type input "#d2b987"
type input "#d3b882"
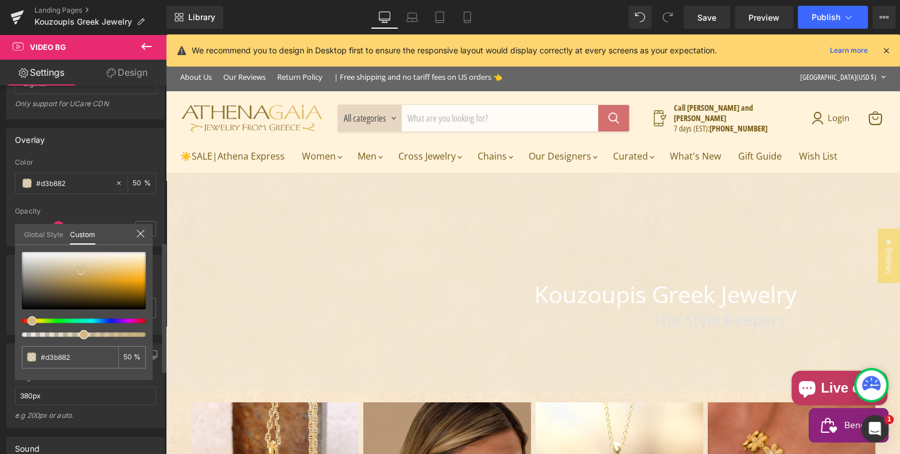
type input "#d1b67e"
type input "#cfb37b"
type input "#ccaf75"
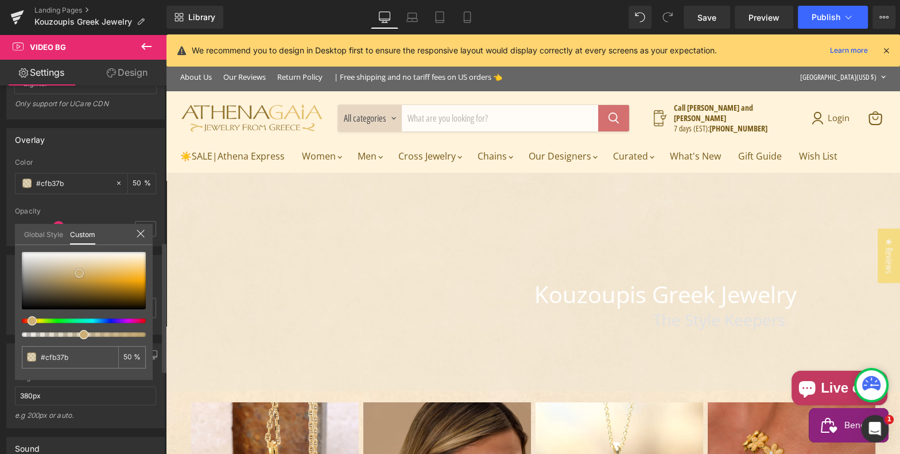
type input "#ccaf75"
type input "#caac71"
type input "#c9aa6d"
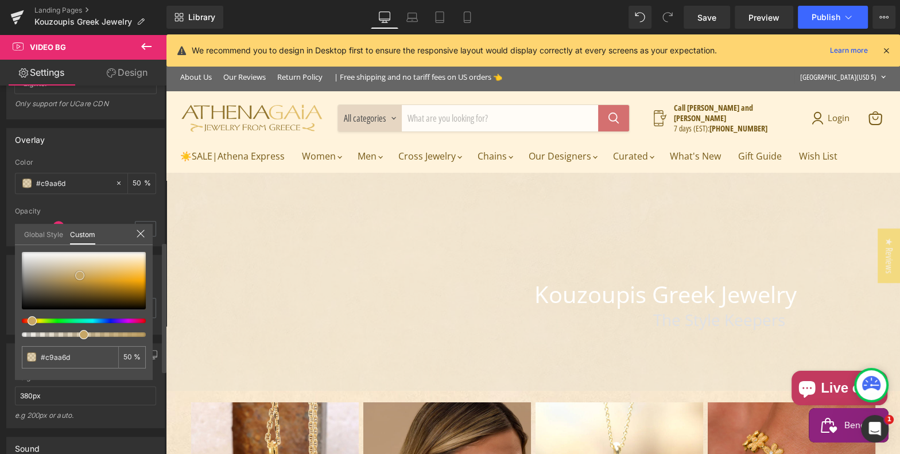
type input "#c6a666"
type input "#c5a25c"
type input "#c4a058"
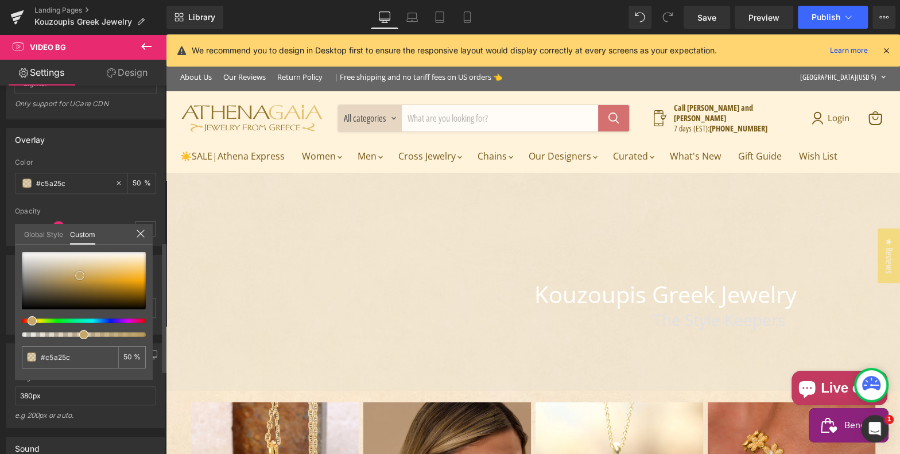
type input "#c4a058"
drag, startPoint x: 67, startPoint y: 269, endPoint x: 82, endPoint y: 277, distance: 16.7
click at [82, 277] on div at bounding box center [84, 280] width 124 height 57
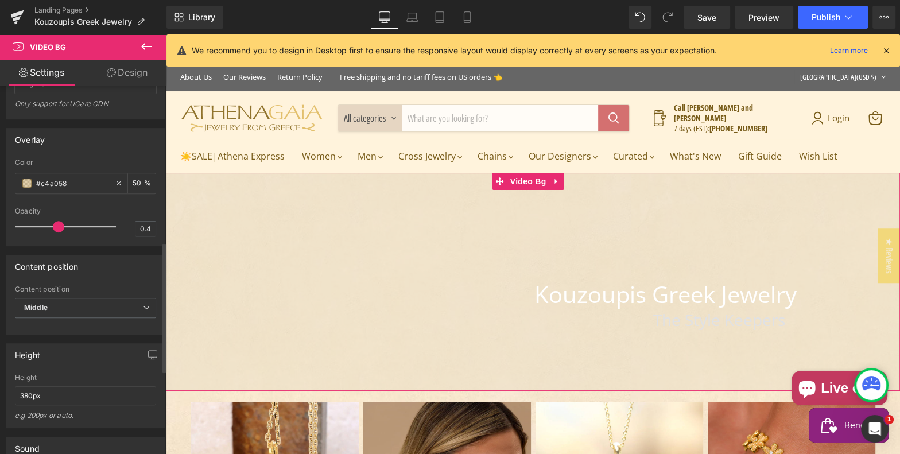
click at [133, 189] on input "50" at bounding box center [138, 183] width 11 height 13
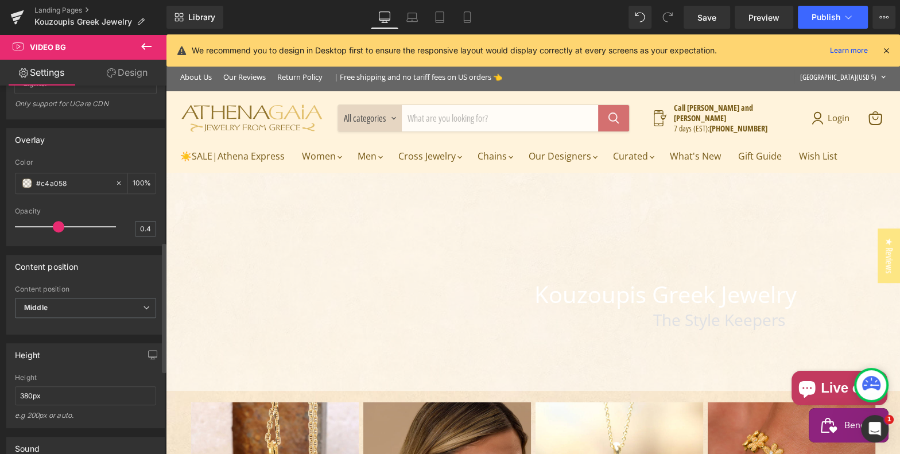
scroll to position [0, 0]
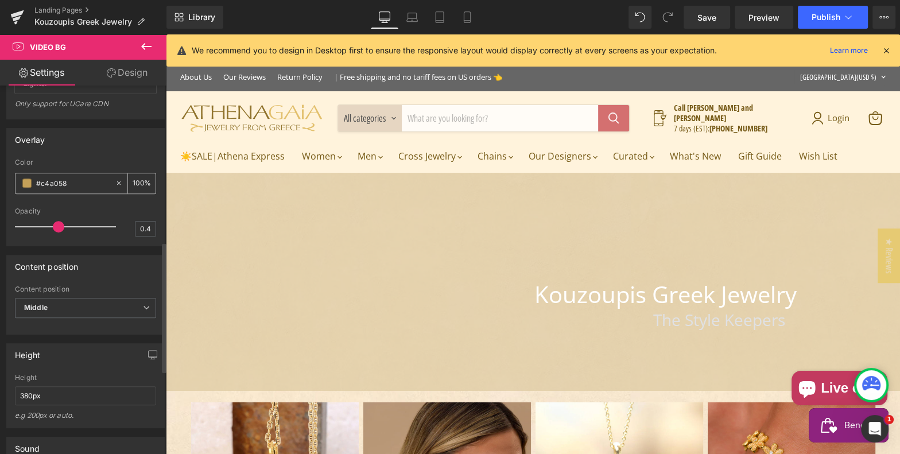
type input "100"
click at [27, 188] on span at bounding box center [26, 183] width 9 height 9
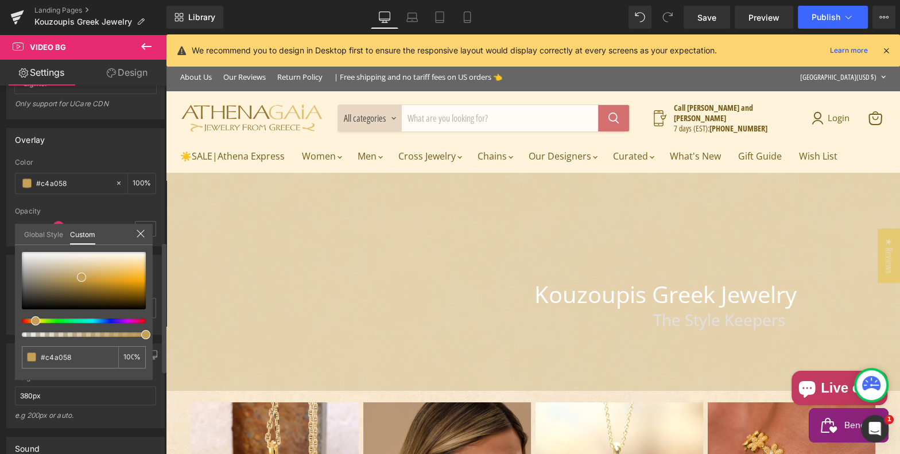
click at [33, 321] on span at bounding box center [35, 320] width 9 height 9
type input "#c49b58"
click at [30, 319] on div at bounding box center [79, 321] width 124 height 5
type input "#c49258"
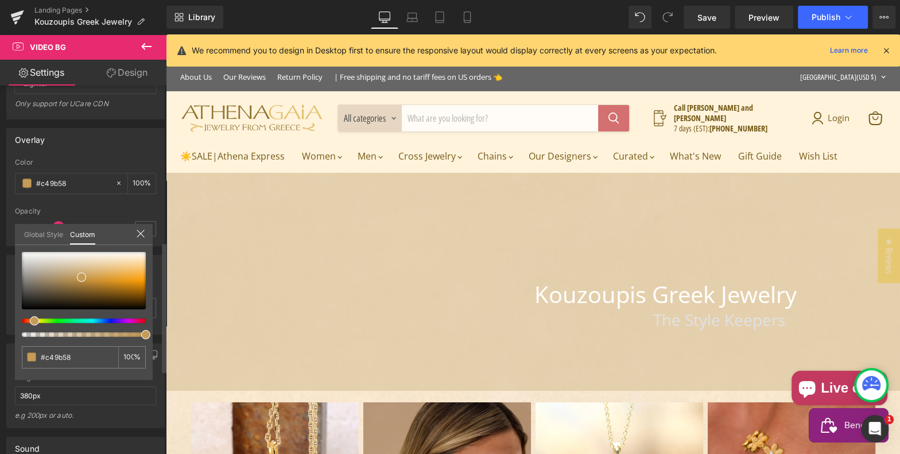
type input "#c49258"
click at [28, 320] on div at bounding box center [79, 321] width 124 height 5
type input "#d9a971"
click at [95, 272] on div at bounding box center [84, 280] width 124 height 57
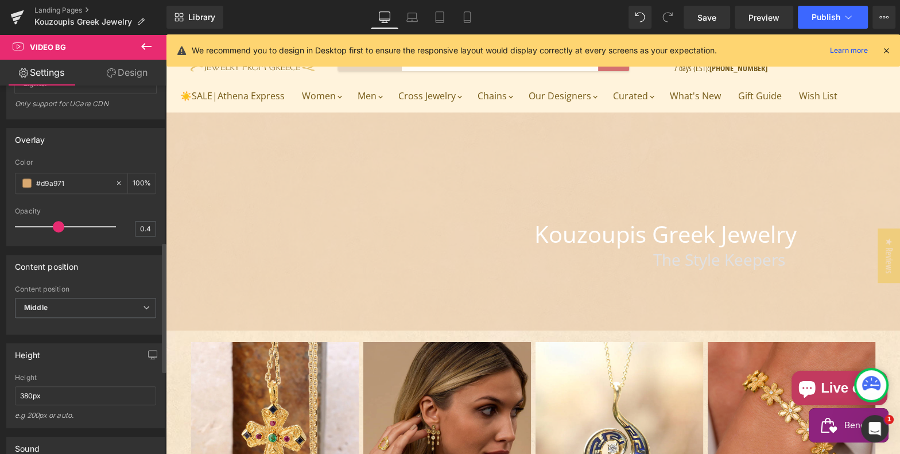
scroll to position [62, 0]
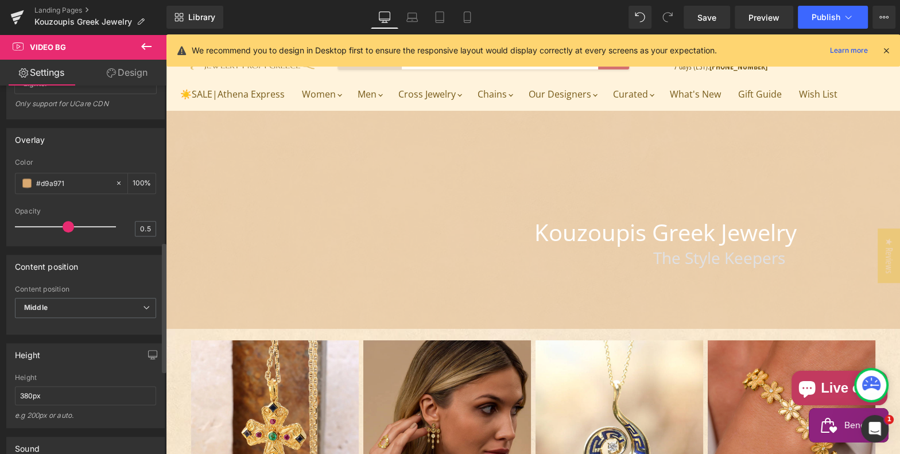
click at [68, 238] on div at bounding box center [68, 226] width 95 height 23
type input "0.3"
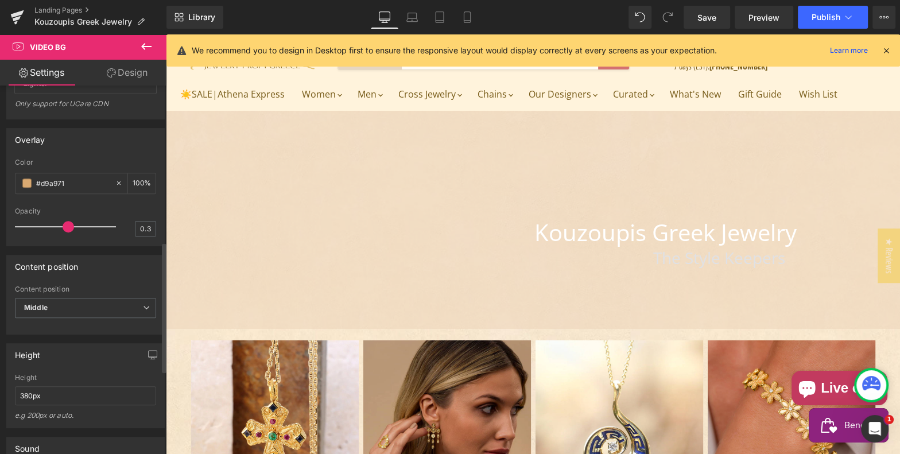
click at [52, 238] on div at bounding box center [68, 226] width 95 height 23
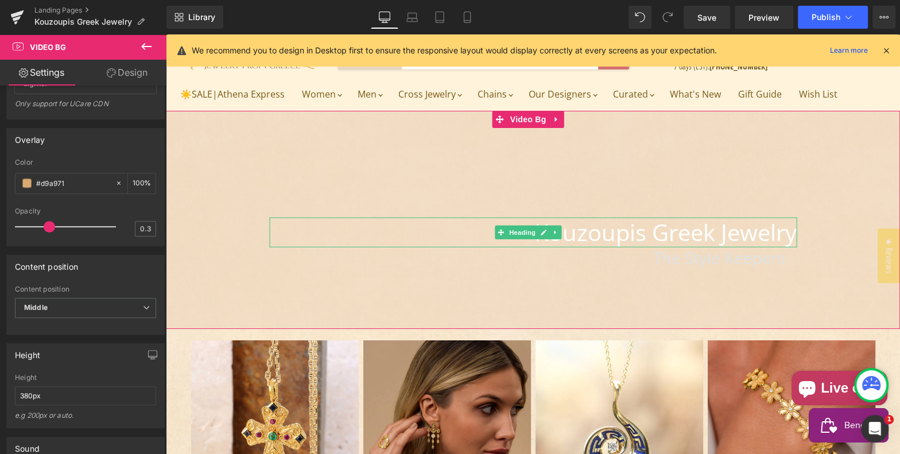
click at [574, 229] on h1 "Kouzoupis Greek Jewelry" at bounding box center [533, 233] width 528 height 30
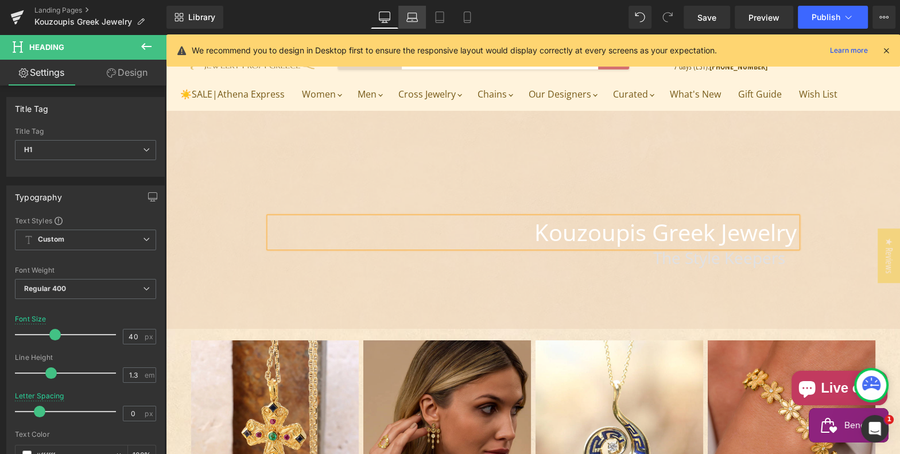
click at [413, 17] on icon at bounding box center [412, 16] width 11 height 11
type input "36"
type input "100"
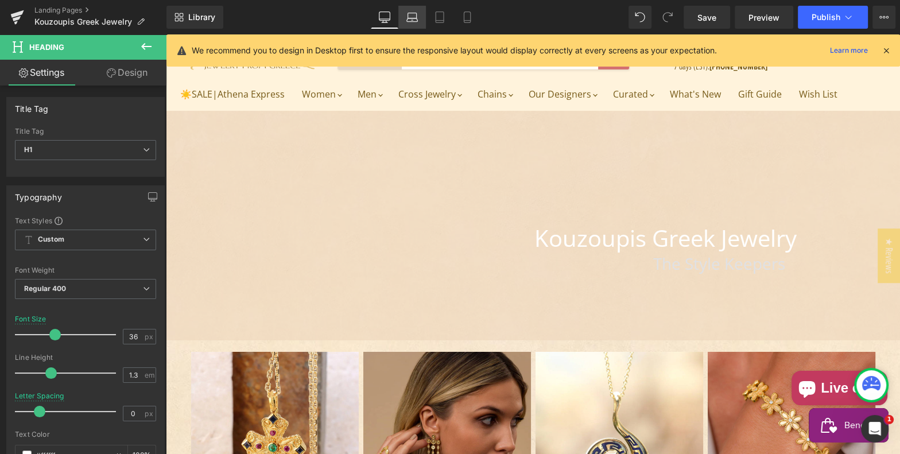
scroll to position [22, 0]
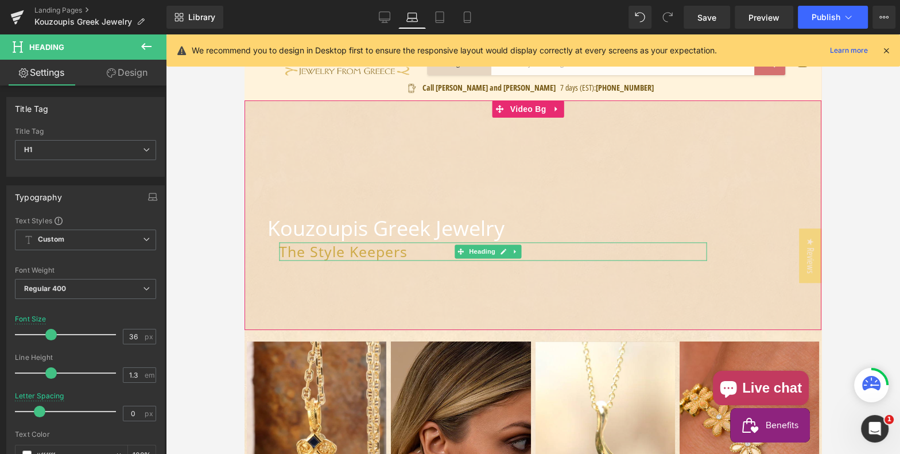
click at [300, 254] on h2 "The Style Keepers" at bounding box center [493, 251] width 428 height 19
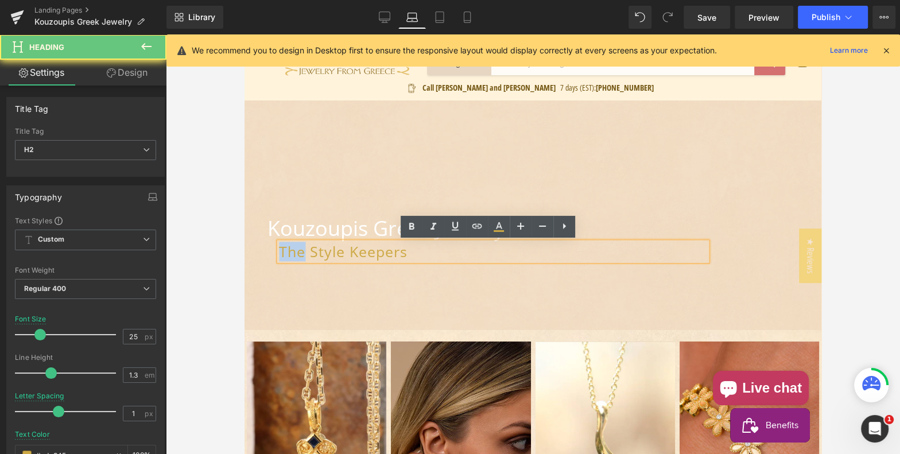
click at [300, 254] on h2 "The Style Keepers" at bounding box center [493, 251] width 428 height 19
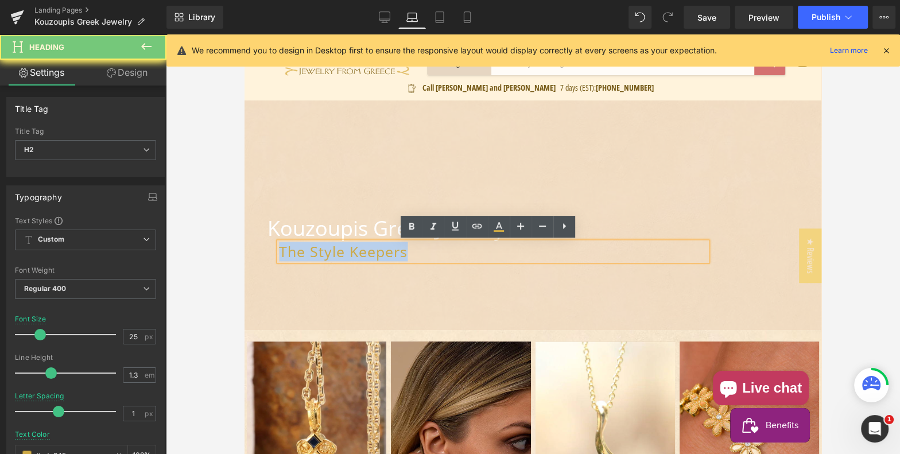
click at [300, 254] on h2 "The Style Keepers" at bounding box center [493, 251] width 428 height 19
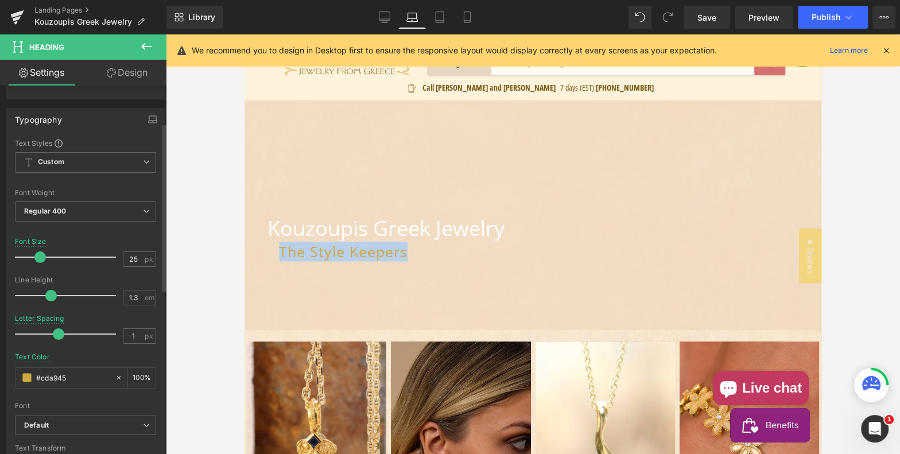
scroll to position [78, 0]
click at [115, 373] on icon at bounding box center [119, 377] width 8 height 8
type input "none"
type input "0"
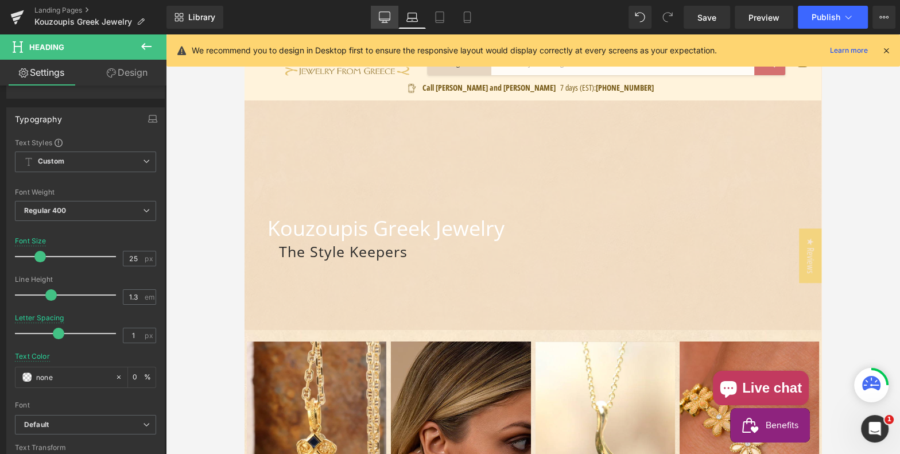
click at [380, 18] on icon at bounding box center [385, 16] width 11 height 9
type input "28"
type input "0"
type input "#e0e1e4"
type input "100"
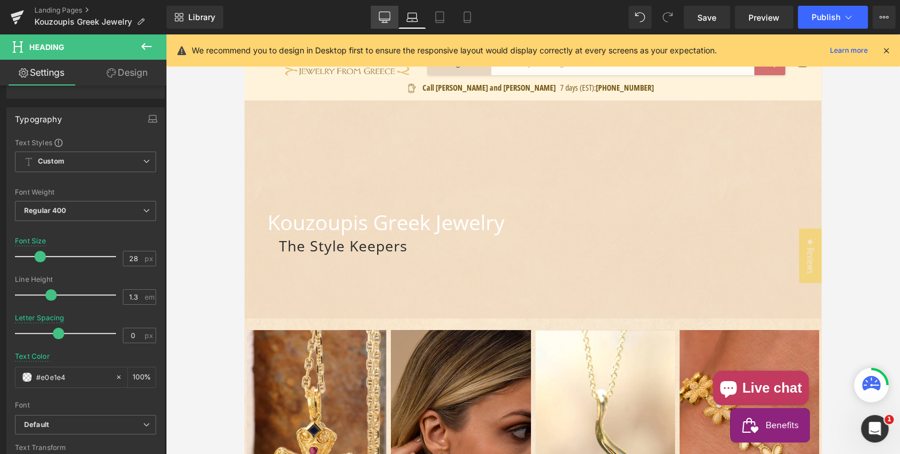
scroll to position [65, 0]
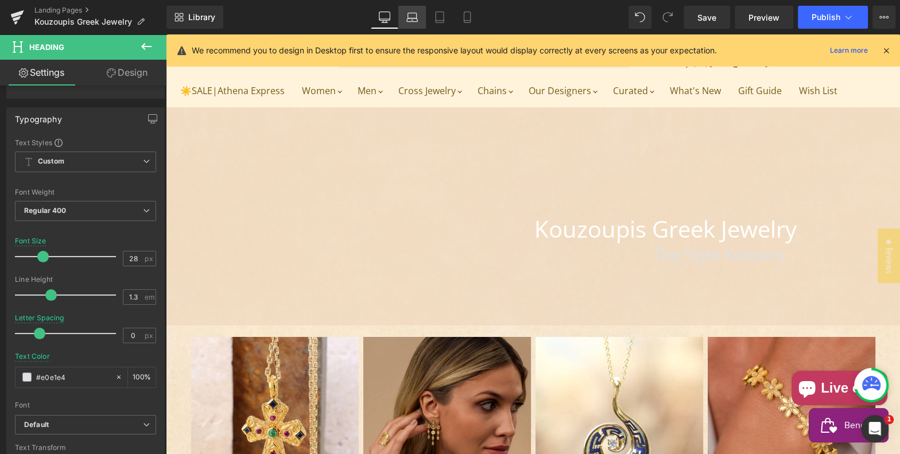
click at [413, 20] on icon at bounding box center [413, 20] width 2 height 0
type input "25"
type input "1"
type input "none"
type input "0"
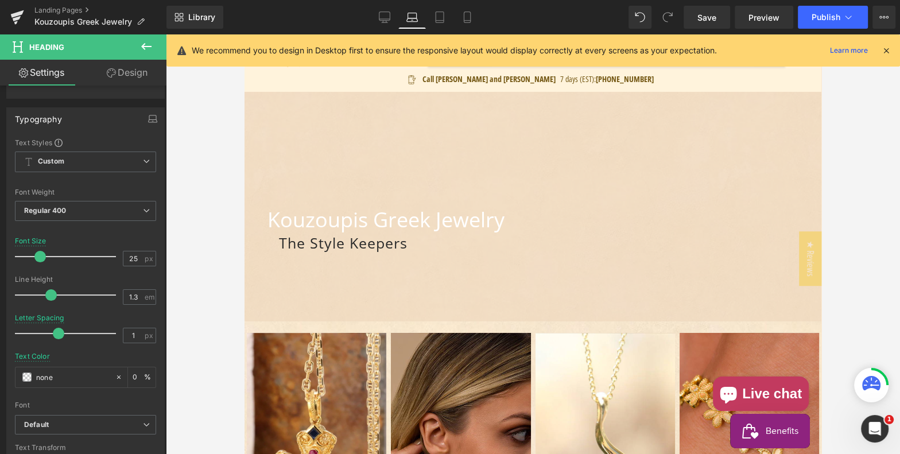
scroll to position [22, 0]
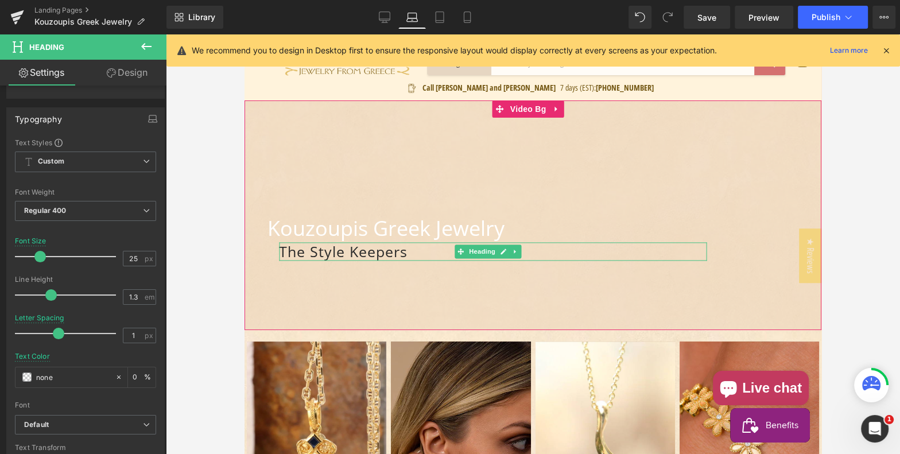
click at [298, 249] on h2 "The Style Keepers" at bounding box center [493, 251] width 428 height 19
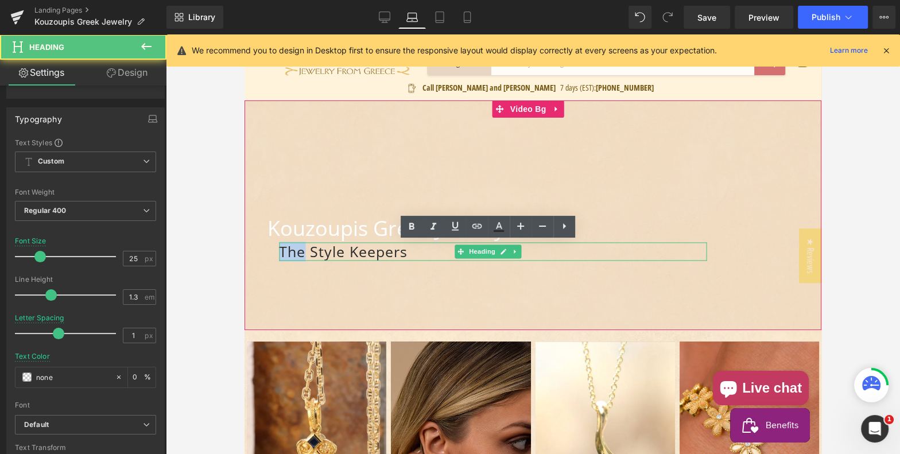
click at [298, 249] on h2 "The Style Keepers" at bounding box center [493, 251] width 428 height 19
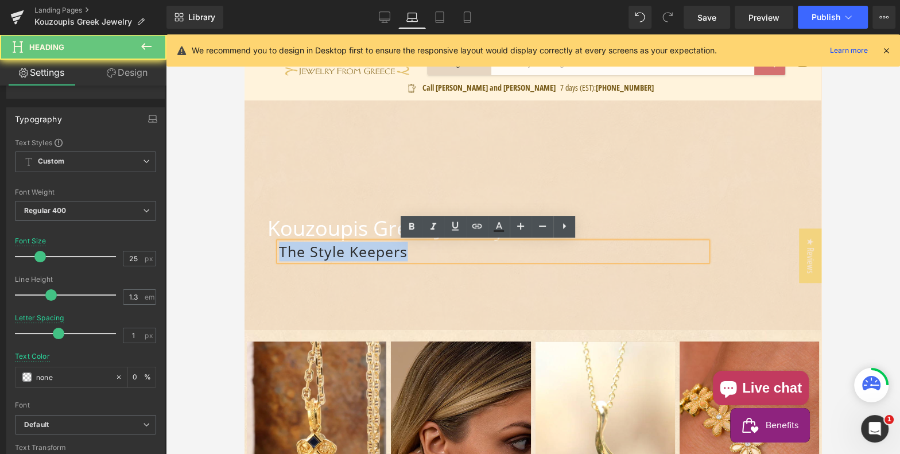
click at [298, 249] on h2 "The Style Keepers" at bounding box center [493, 251] width 428 height 19
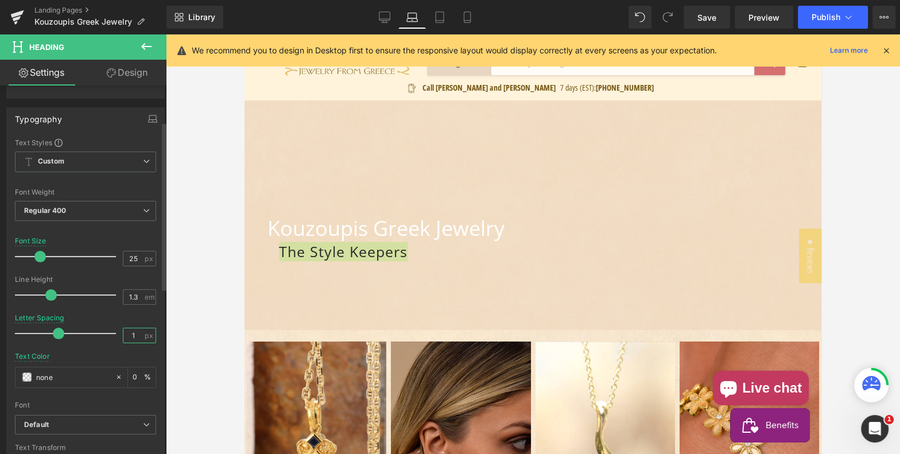
drag, startPoint x: 133, startPoint y: 333, endPoint x: 113, endPoint y: 328, distance: 20.6
click at [113, 328] on div "Letter Spacing 1 px" at bounding box center [85, 333] width 141 height 38
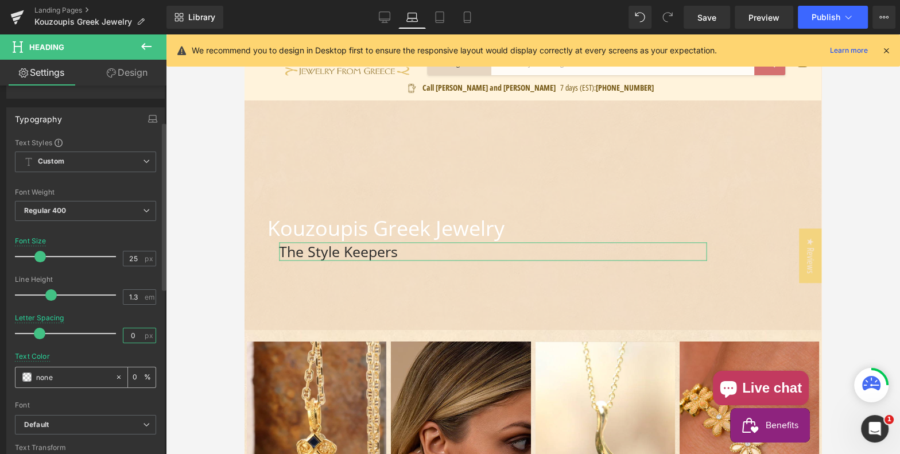
type input "0"
click at [28, 373] on span at bounding box center [26, 377] width 9 height 9
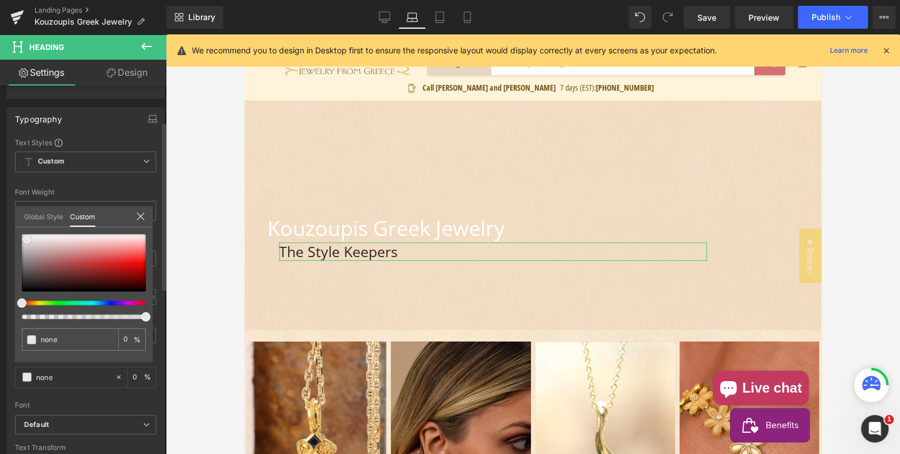
type input "#e8e7e7"
type input "100"
type input "#e8e7e7"
type input "100"
type input "#edecec"
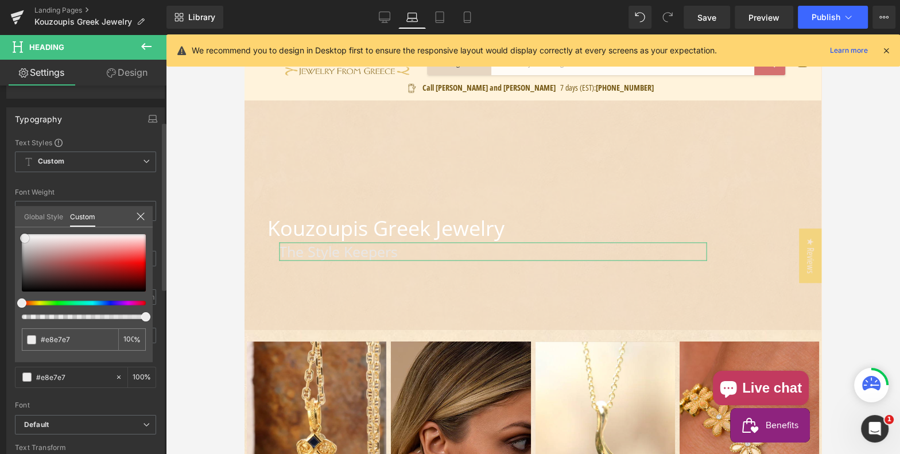
type input "#edecec"
type input "#f2f2f2"
type input "#f7f7f7"
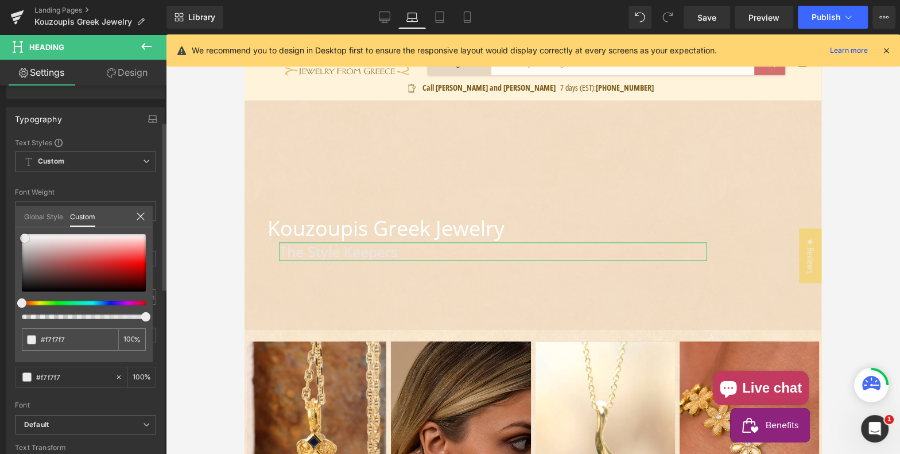
type input "#fcfcfc"
type input "#ffffff"
drag, startPoint x: 27, startPoint y: 239, endPoint x: 20, endPoint y: 232, distance: 9.7
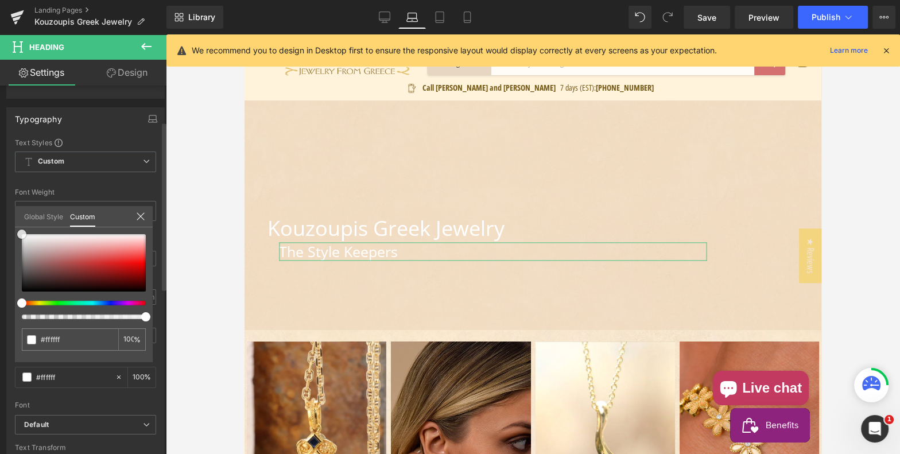
click at [22, 234] on div at bounding box center [84, 262] width 124 height 57
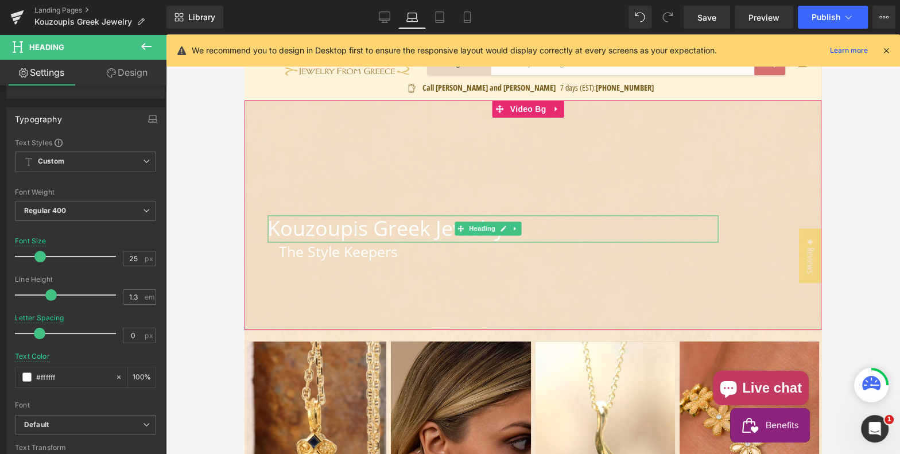
click at [292, 232] on h1 "Kouzoupis Greek Jewelry" at bounding box center [493, 228] width 451 height 27
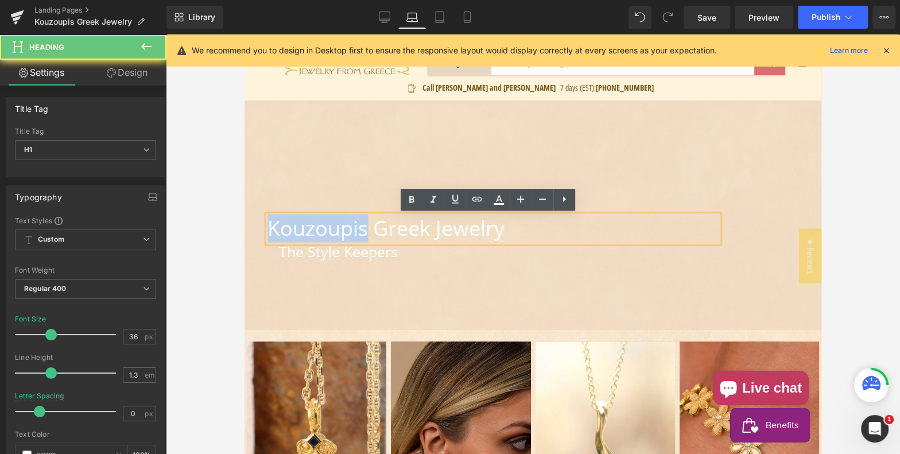
click at [292, 232] on h1 "Kouzoupis Greek Jewelry" at bounding box center [493, 228] width 451 height 27
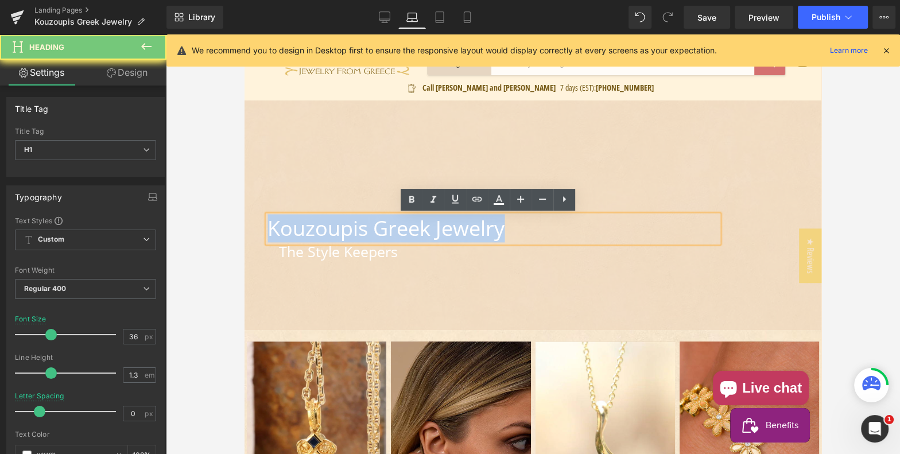
click at [292, 232] on h1 "Kouzoupis Greek Jewelry" at bounding box center [493, 228] width 451 height 27
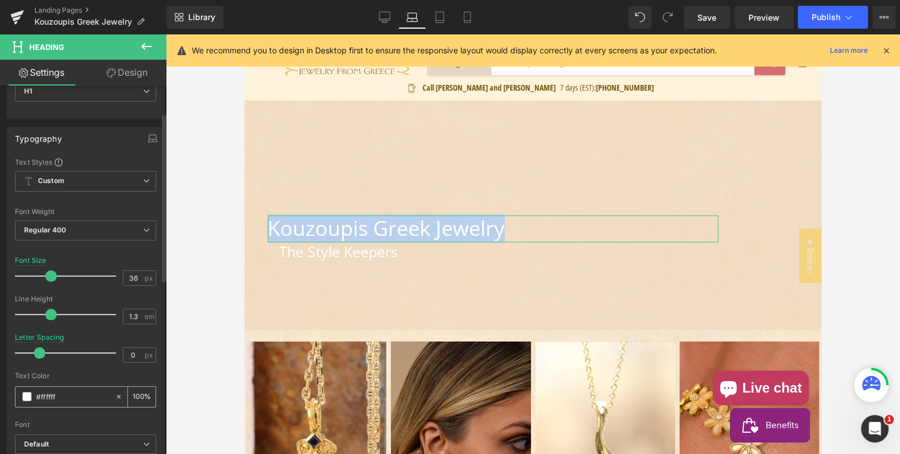
scroll to position [133, 0]
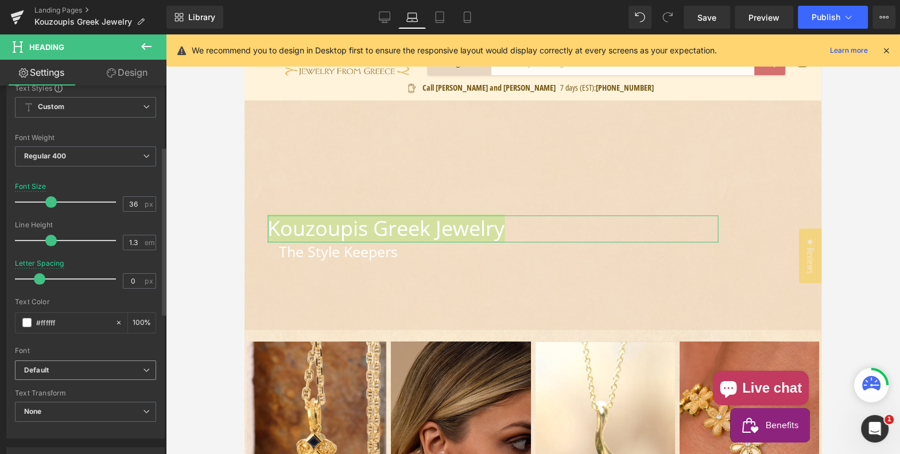
click at [96, 366] on b "Default" at bounding box center [83, 371] width 119 height 10
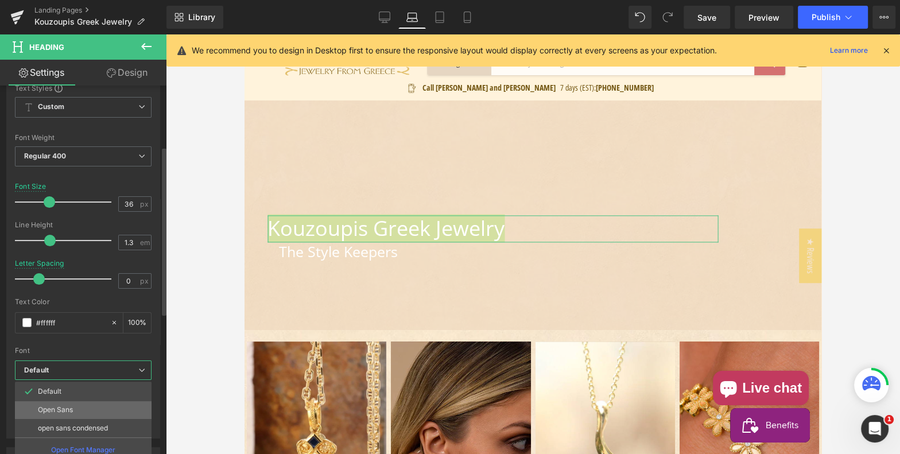
click at [78, 409] on li "Open Sans" at bounding box center [83, 410] width 137 height 18
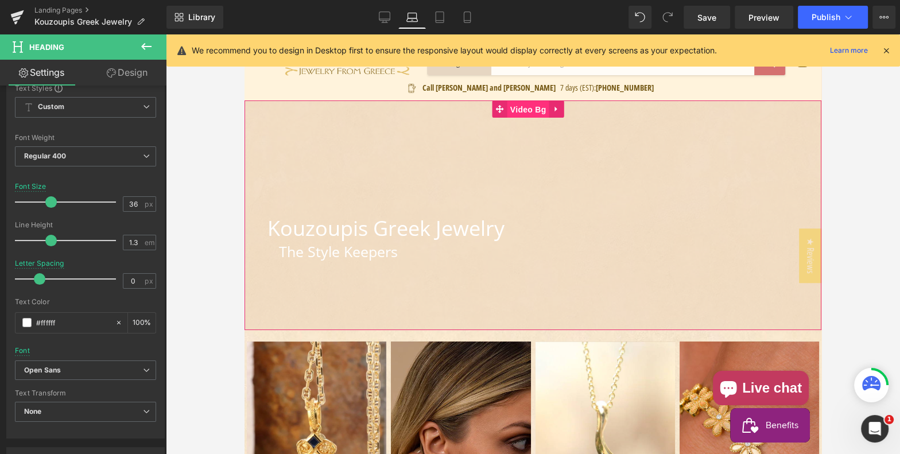
click at [527, 109] on span "Video Bg" at bounding box center [529, 109] width 42 height 17
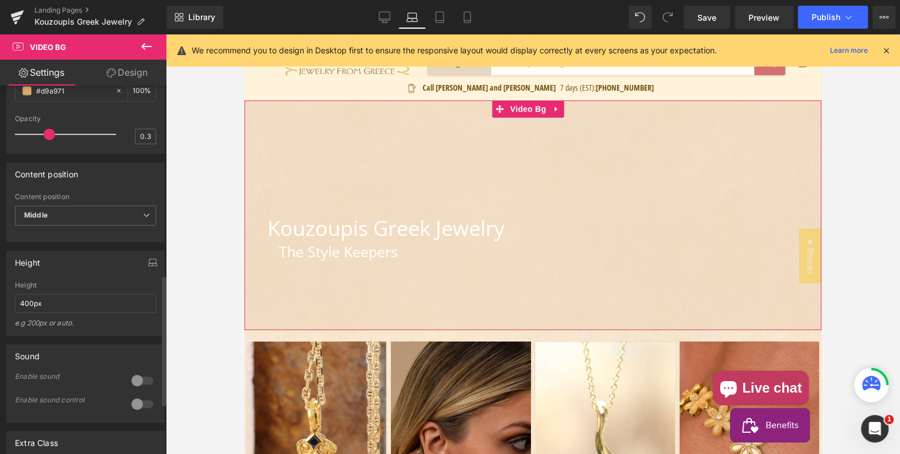
scroll to position [532, 0]
type input "0.4"
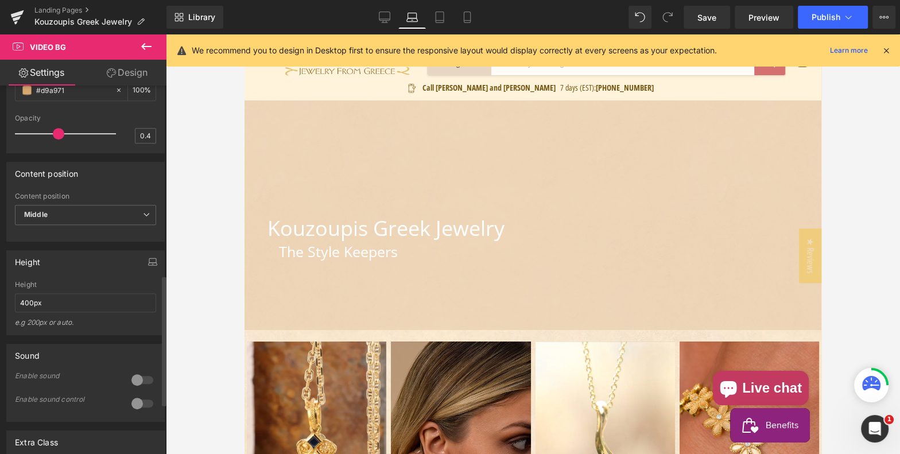
drag, startPoint x: 52, startPoint y: 156, endPoint x: 62, endPoint y: 155, distance: 9.8
click at [62, 140] on span at bounding box center [58, 133] width 11 height 11
drag, startPoint x: 27, startPoint y: 324, endPoint x: 16, endPoint y: 323, distance: 11.5
click at [16, 312] on input "400px" at bounding box center [85, 302] width 141 height 19
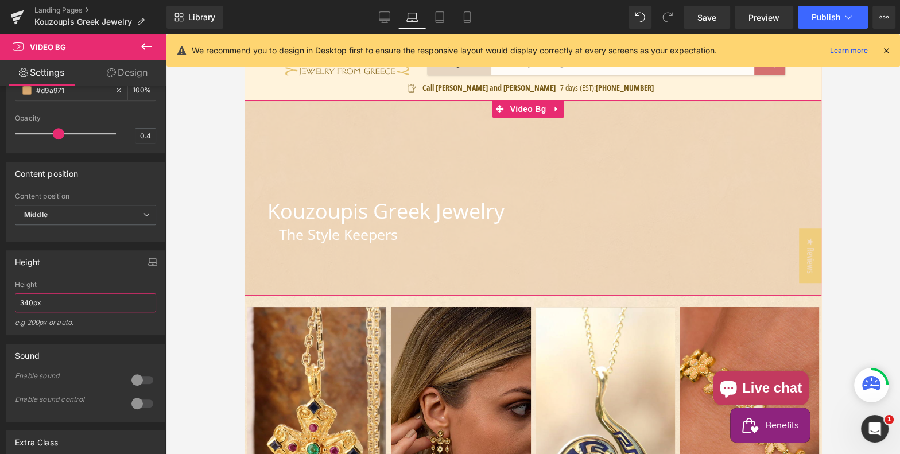
scroll to position [0, 0]
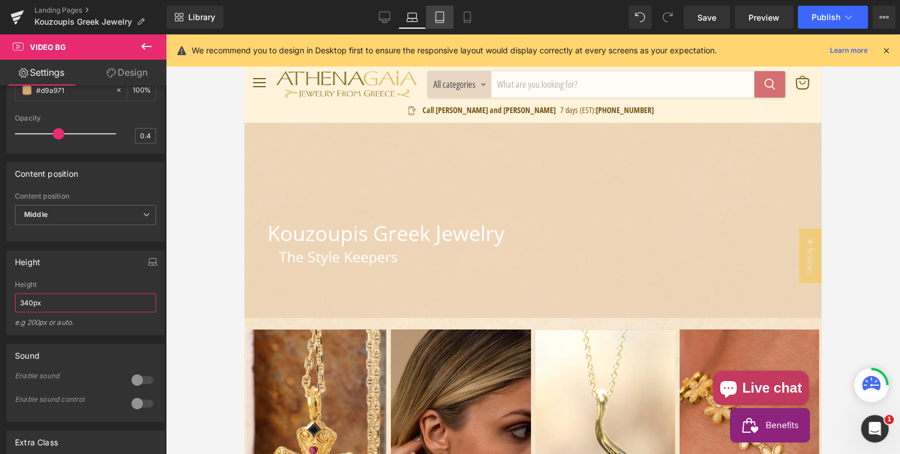
type input "340px"
click at [438, 16] on icon at bounding box center [439, 16] width 11 height 11
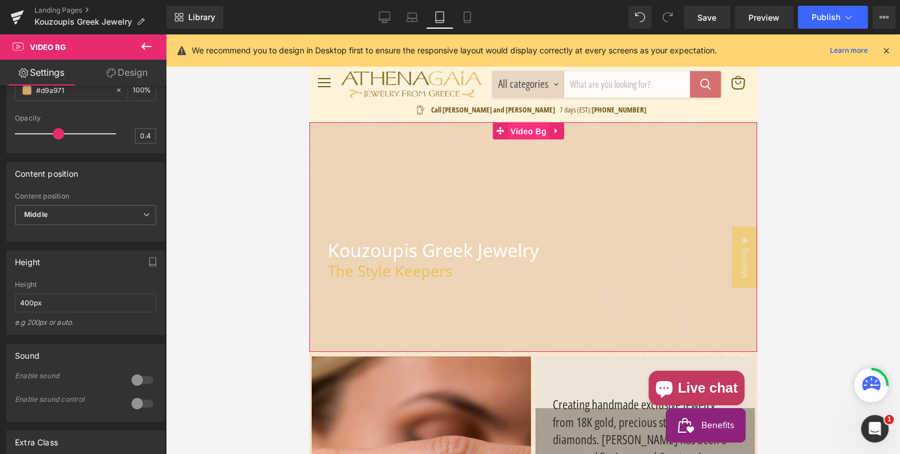
click at [524, 131] on span "Video Bg" at bounding box center [528, 131] width 42 height 17
drag, startPoint x: 29, startPoint y: 323, endPoint x: 17, endPoint y: 323, distance: 12.1
click at [17, 312] on input "400px" at bounding box center [85, 302] width 141 height 19
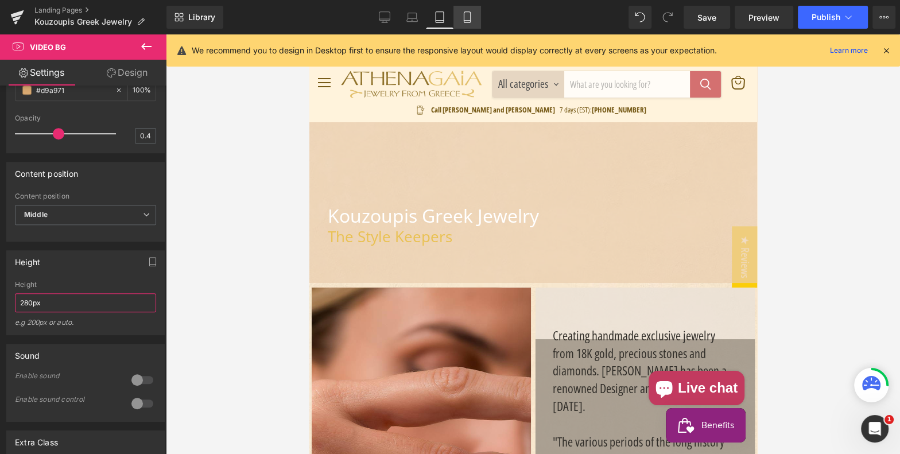
type input "280px"
click at [465, 14] on icon at bounding box center [467, 16] width 11 height 11
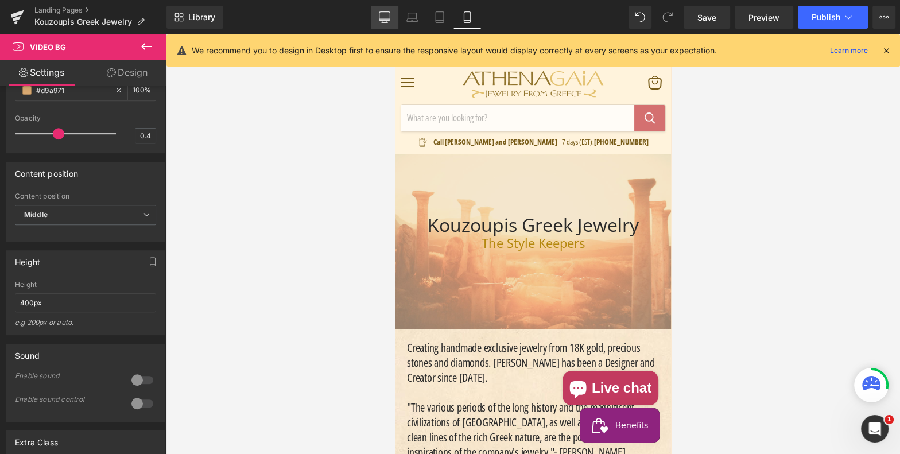
click at [390, 23] on link "Desktop" at bounding box center [385, 17] width 28 height 23
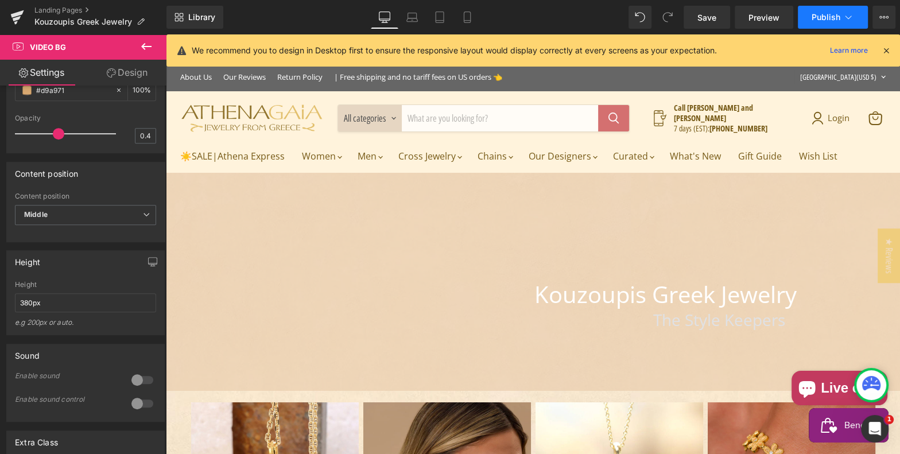
click at [816, 16] on span "Publish" at bounding box center [826, 17] width 29 height 9
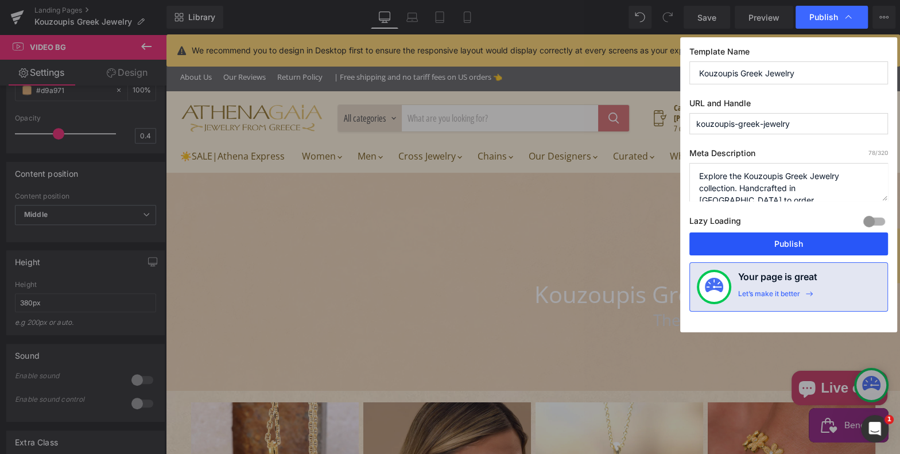
click at [790, 248] on button "Publish" at bounding box center [789, 244] width 199 height 23
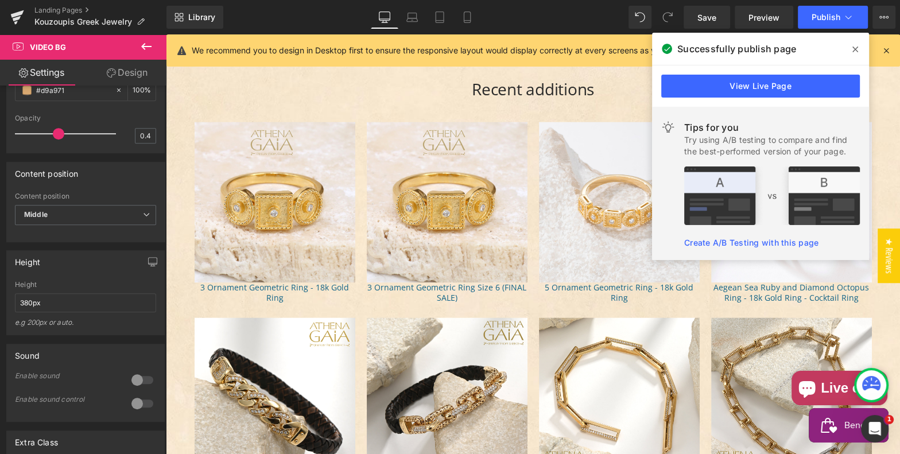
scroll to position [1559, 0]
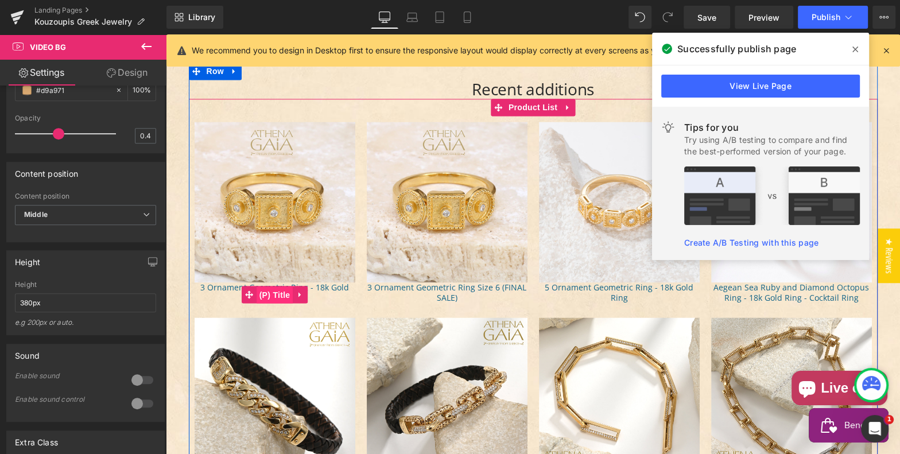
click at [273, 291] on span "(P) Title" at bounding box center [275, 295] width 37 height 17
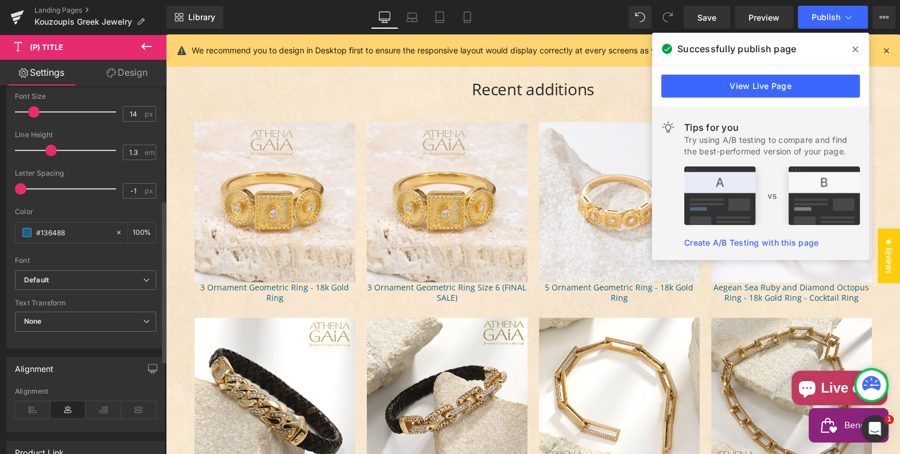
scroll to position [258, 0]
click at [81, 274] on b "Default" at bounding box center [83, 279] width 119 height 10
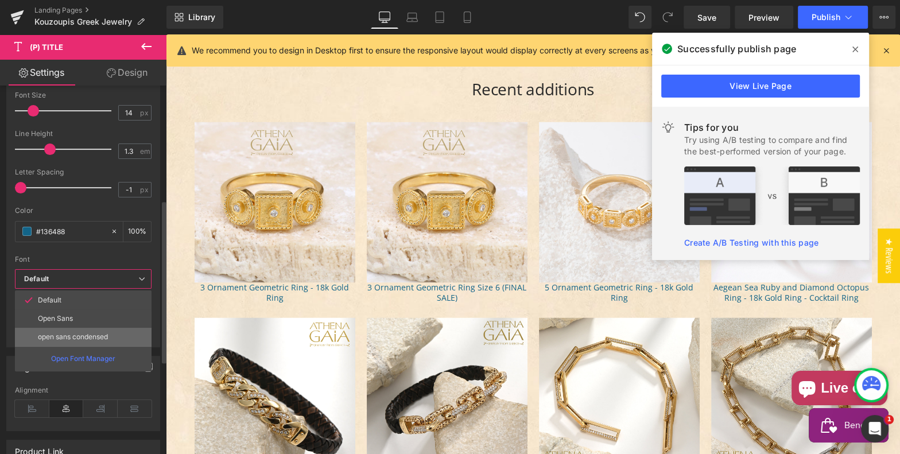
click at [71, 333] on p "open sans condensed" at bounding box center [73, 337] width 70 height 8
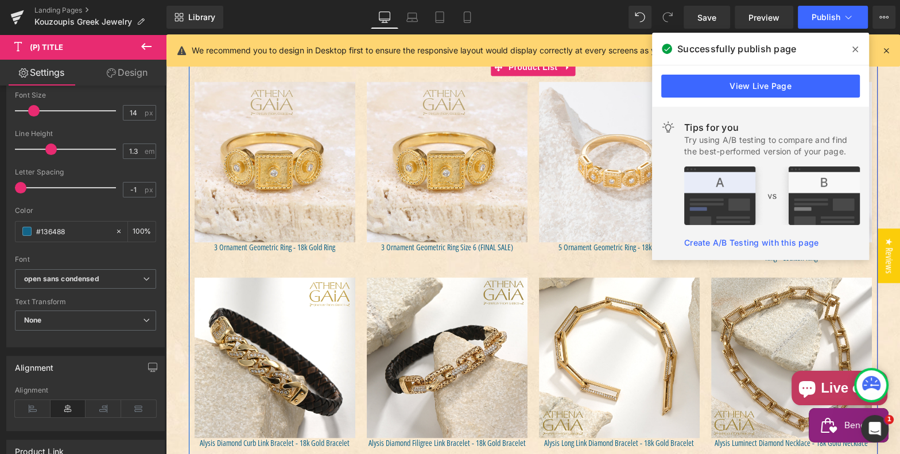
scroll to position [1456, 0]
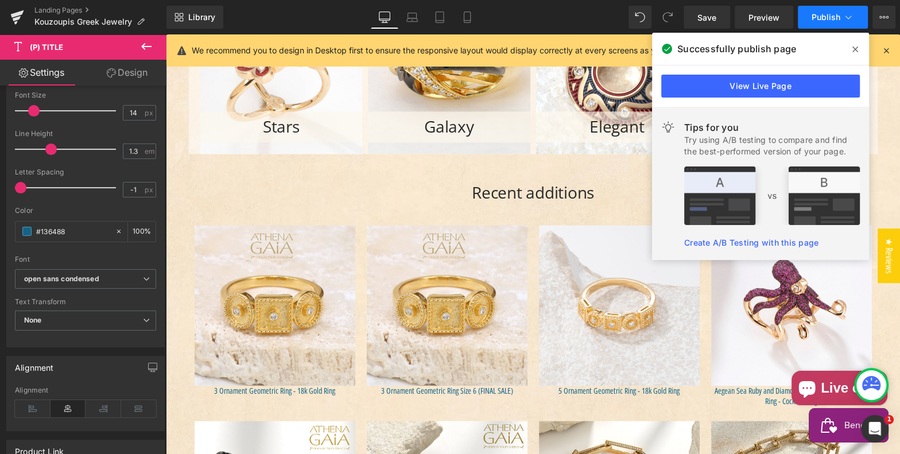
click at [823, 18] on span "Publish" at bounding box center [826, 17] width 29 height 9
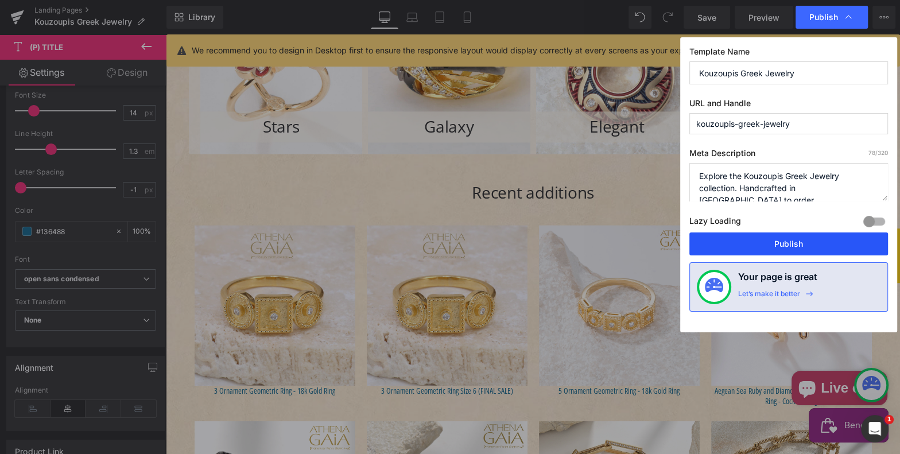
click at [788, 241] on button "Publish" at bounding box center [789, 244] width 199 height 23
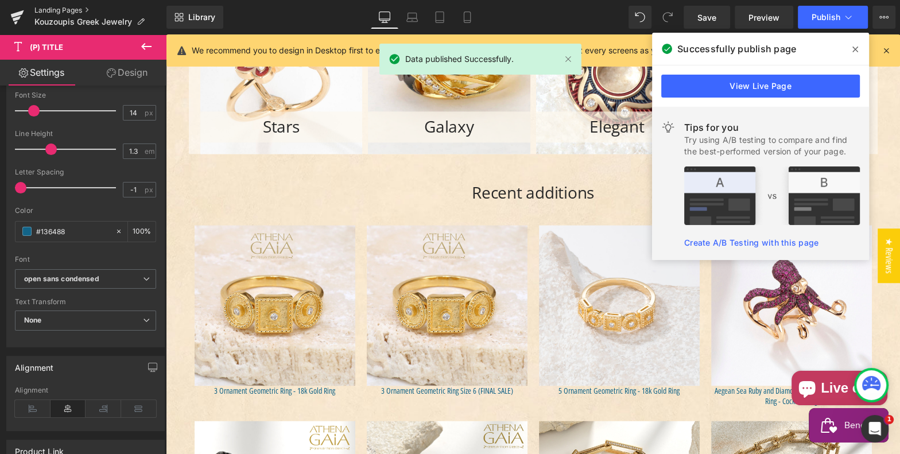
click at [57, 8] on link "Landing Pages" at bounding box center [100, 10] width 132 height 9
